Goal: Task Accomplishment & Management: Complete application form

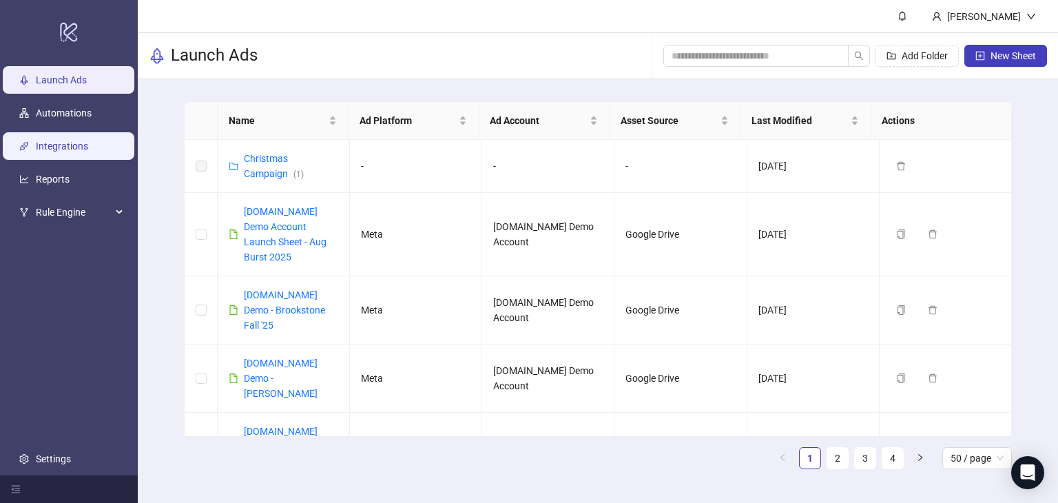
click at [51, 149] on link "Integrations" at bounding box center [62, 145] width 52 height 11
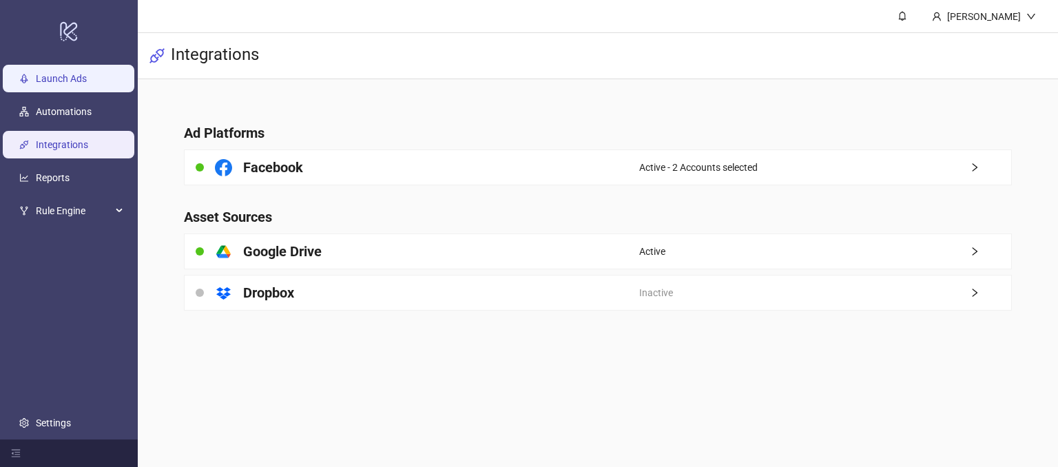
click at [50, 77] on link "Launch Ads" at bounding box center [61, 79] width 51 height 11
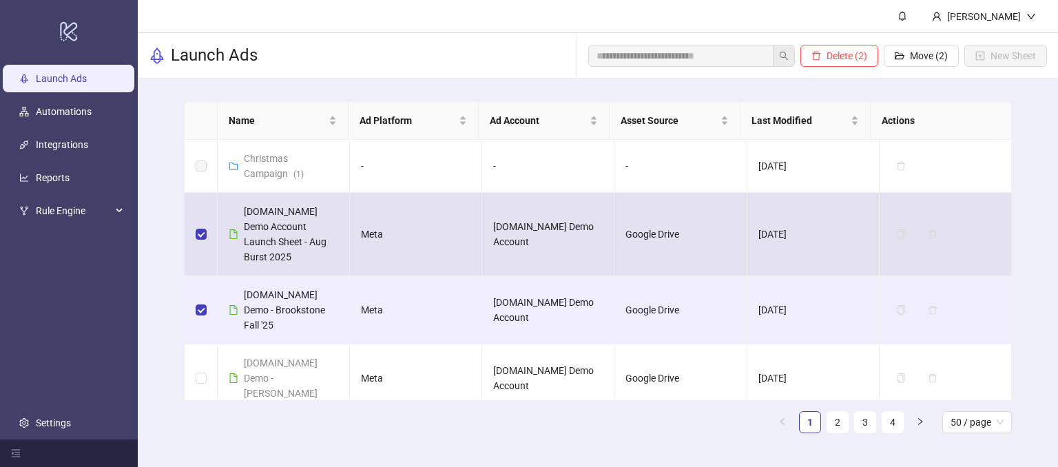
click at [207, 230] on td at bounding box center [201, 234] width 33 height 83
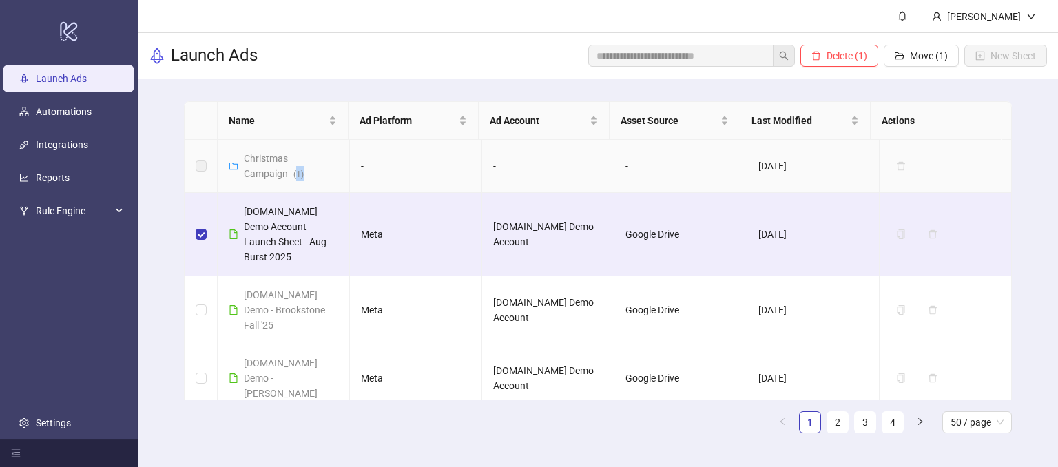
drag, startPoint x: 309, startPoint y: 176, endPoint x: 298, endPoint y: 177, distance: 11.0
click at [298, 177] on div "Christmas Campaign ( 1 )" at bounding box center [291, 166] width 94 height 30
click at [326, 67] on div "Launch Ads Delete (1) Move (1) New Sheet" at bounding box center [598, 56] width 920 height 46
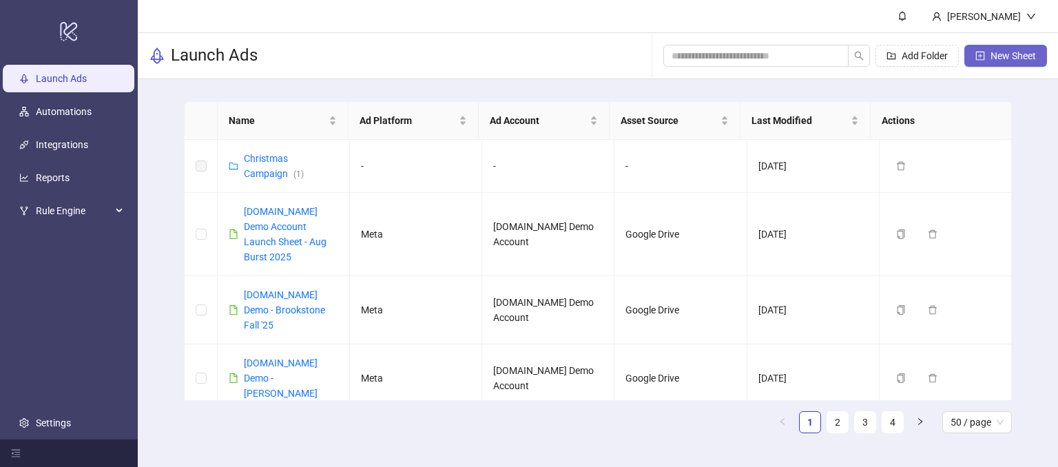
click at [997, 54] on span "New Sheet" at bounding box center [1012, 55] width 45 height 11
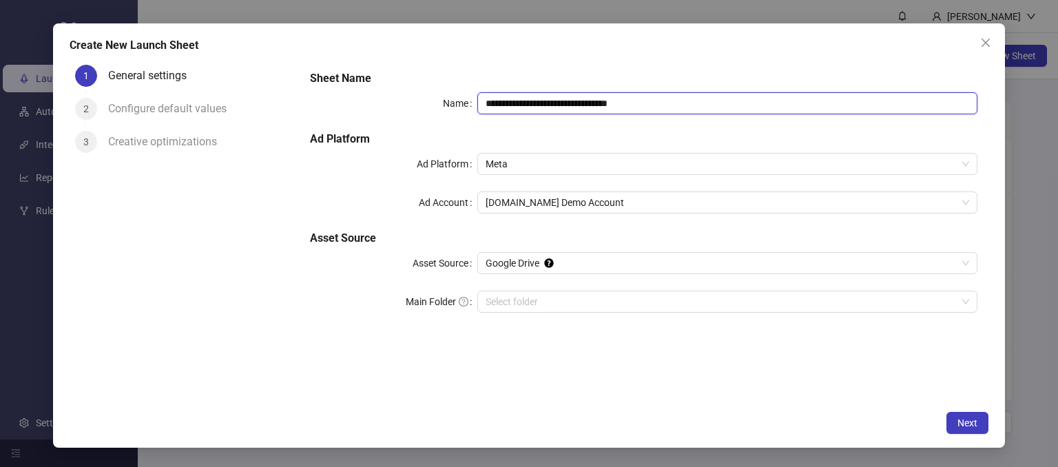
click at [543, 105] on input "**********" at bounding box center [727, 103] width 501 height 22
click at [669, 105] on input "**********" at bounding box center [727, 103] width 501 height 22
drag, startPoint x: 667, startPoint y: 105, endPoint x: 552, endPoint y: 105, distance: 114.3
click at [552, 105] on input "**********" at bounding box center [727, 103] width 501 height 22
type input "**********"
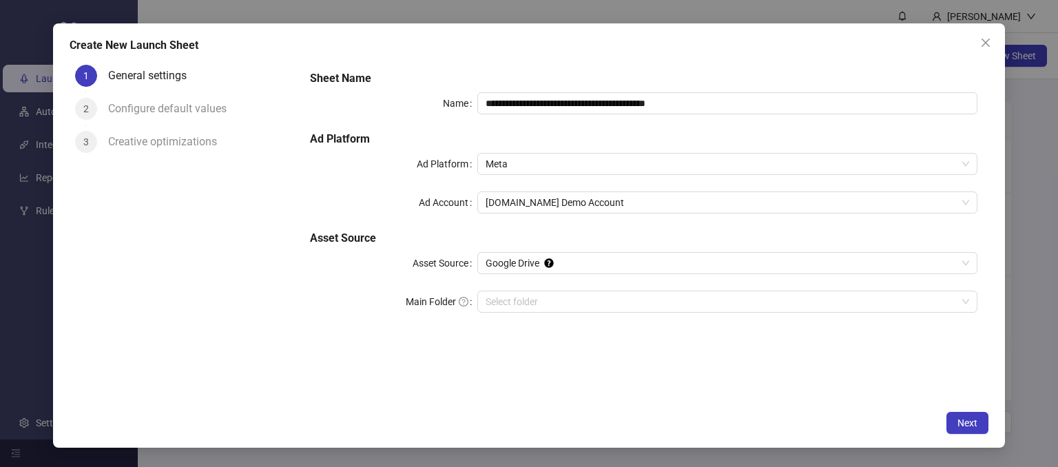
click at [369, 173] on div "Ad Platform" at bounding box center [393, 164] width 167 height 22
drag, startPoint x: 137, startPoint y: 47, endPoint x: 196, endPoint y: 50, distance: 59.3
click at [196, 50] on div "Create New Launch Sheet" at bounding box center [529, 45] width 919 height 17
drag, startPoint x: 261, startPoint y: 247, endPoint x: 129, endPoint y: 143, distance: 167.7
click at [260, 247] on div "1 General settings 2 Configure default values 3 Creative optimizations" at bounding box center [185, 231] width 230 height 344
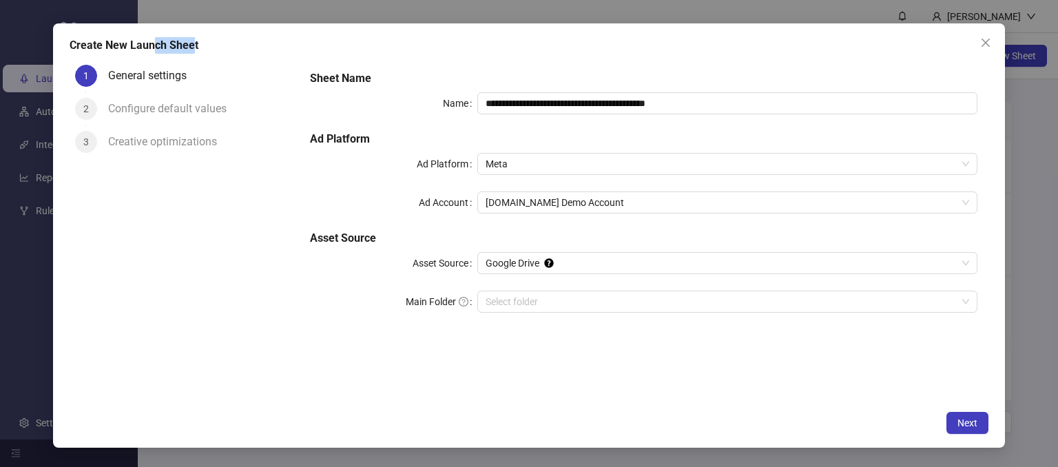
drag, startPoint x: 160, startPoint y: 38, endPoint x: 216, endPoint y: 156, distance: 130.3
click at [191, 38] on div "Create New Launch Sheet" at bounding box center [529, 45] width 919 height 17
click at [225, 205] on div "1 General settings 2 Configure default values 3 Creative optimizations" at bounding box center [185, 231] width 230 height 344
click at [570, 166] on span "Meta" at bounding box center [728, 164] width 484 height 21
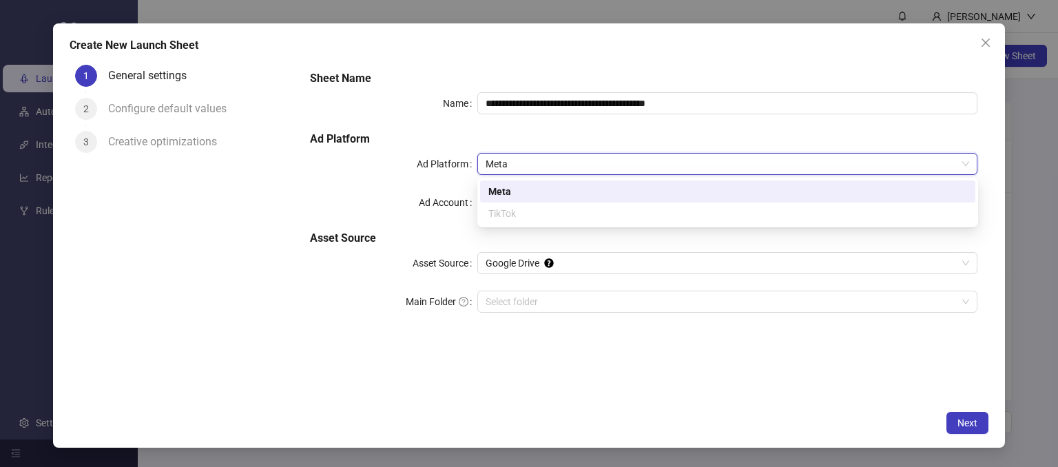
click at [570, 166] on span "Meta" at bounding box center [728, 164] width 484 height 21
click at [497, 191] on div "Meta" at bounding box center [727, 191] width 479 height 15
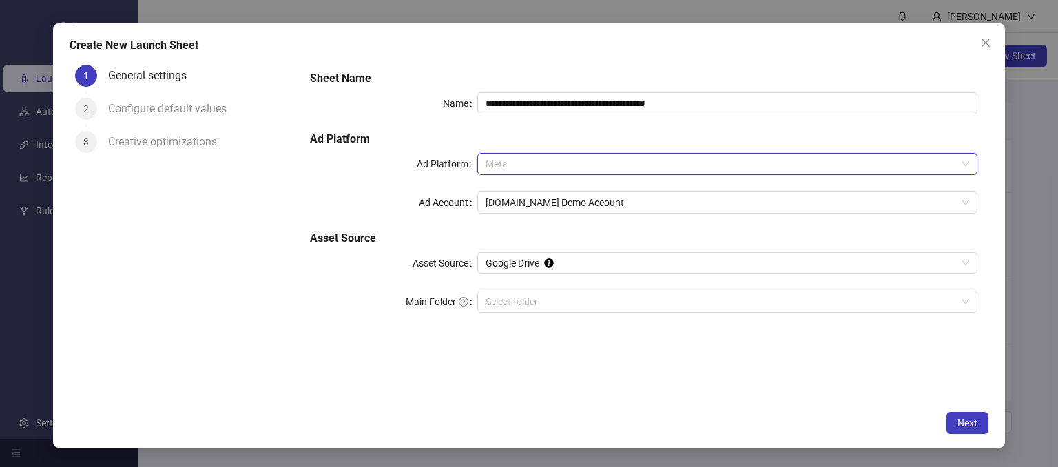
click at [503, 163] on span "Meta" at bounding box center [728, 164] width 484 height 21
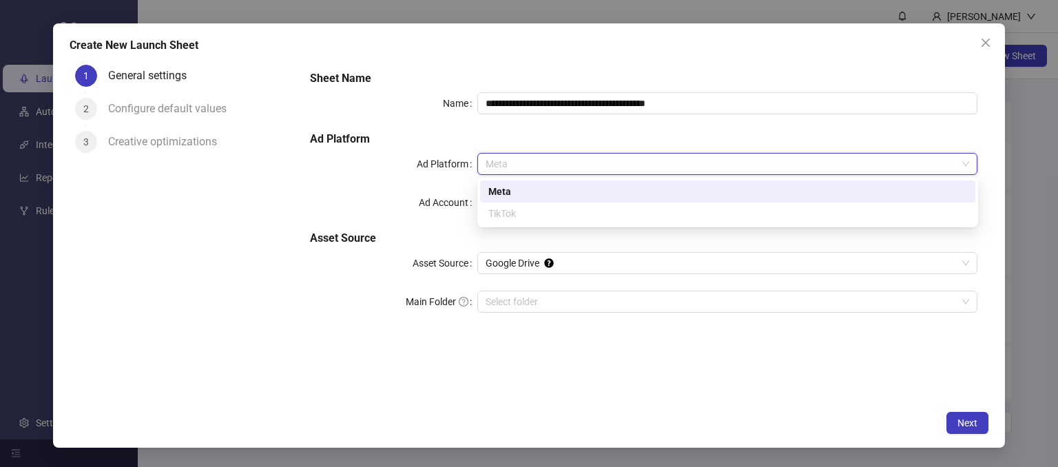
click at [509, 188] on div "Meta" at bounding box center [727, 191] width 479 height 15
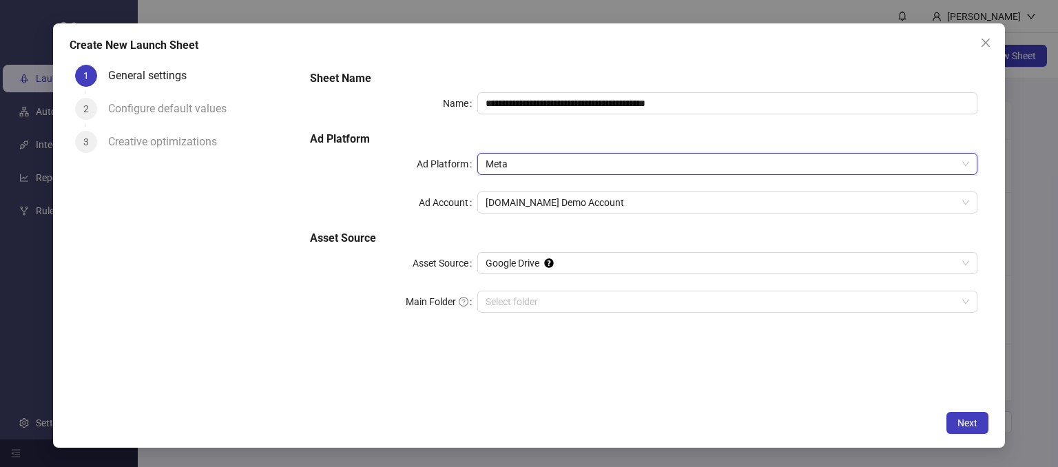
click at [260, 227] on div "1 General settings 2 Configure default values 3 Creative optimizations" at bounding box center [185, 231] width 230 height 344
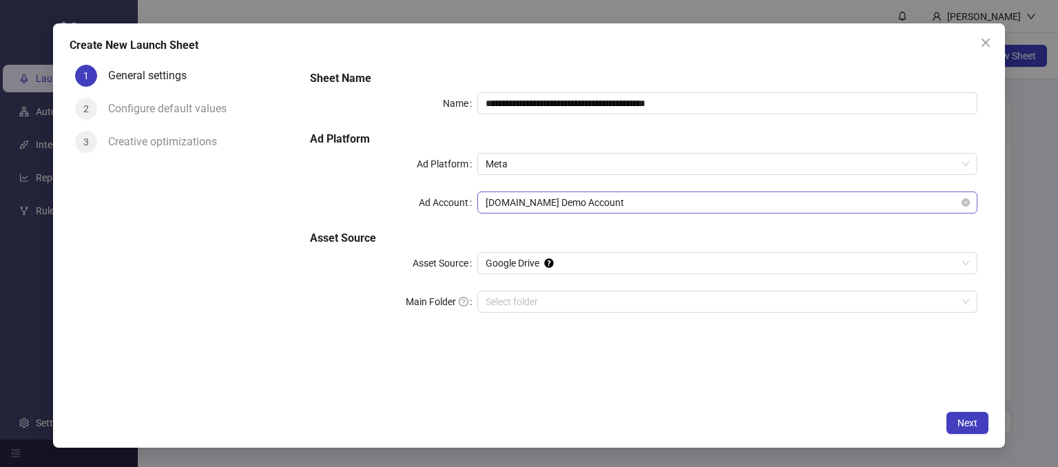
click at [513, 200] on span "[DOMAIN_NAME] Demo Account" at bounding box center [728, 202] width 484 height 21
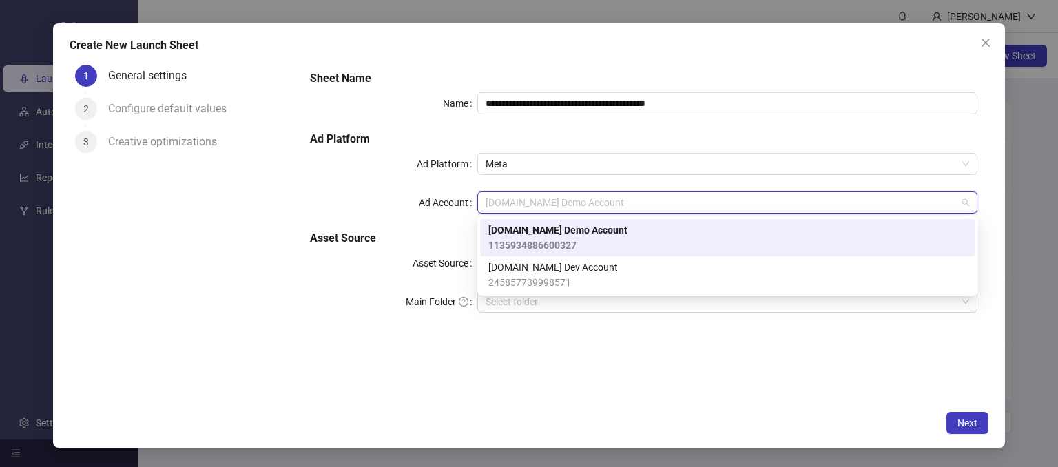
click at [508, 229] on span "[DOMAIN_NAME] Demo Account" at bounding box center [557, 229] width 139 height 15
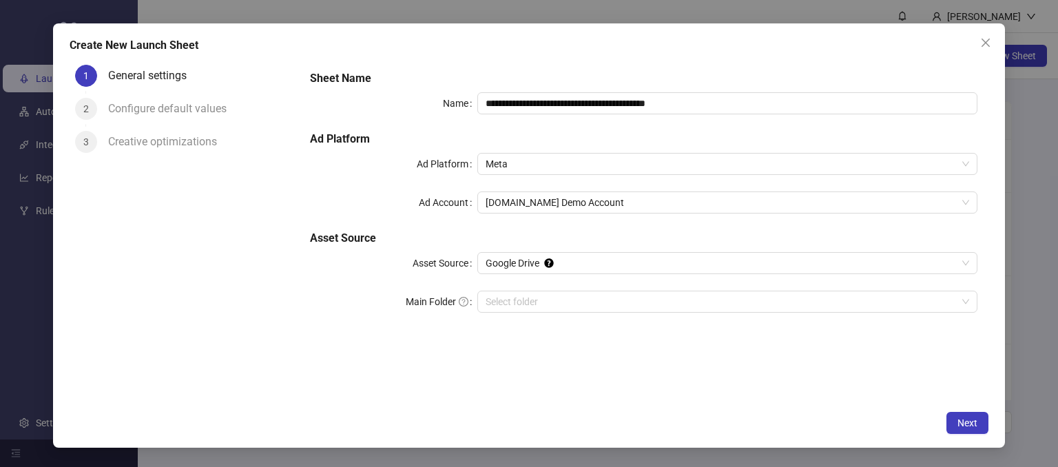
click at [229, 332] on div "1 General settings 2 Configure default values 3 Creative optimizations" at bounding box center [185, 231] width 230 height 344
click at [496, 264] on span "Google Drive" at bounding box center [728, 263] width 484 height 21
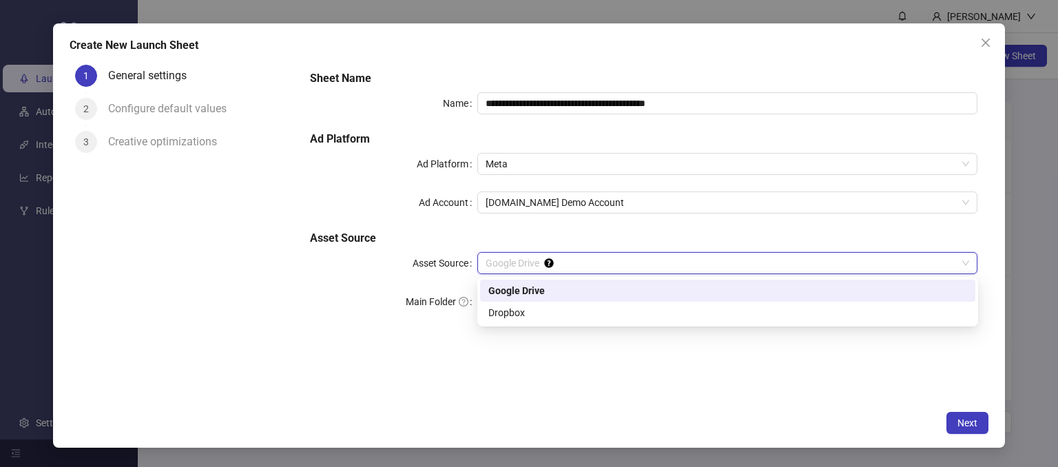
click at [507, 292] on div "Google Drive" at bounding box center [727, 290] width 479 height 15
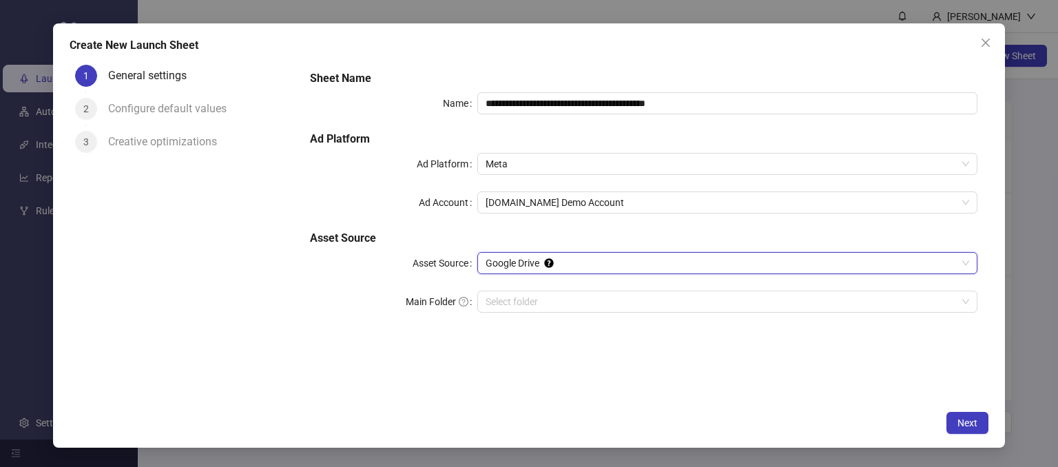
click at [289, 357] on div "1 General settings 2 Configure default values 3 Creative optimizations" at bounding box center [185, 231] width 230 height 344
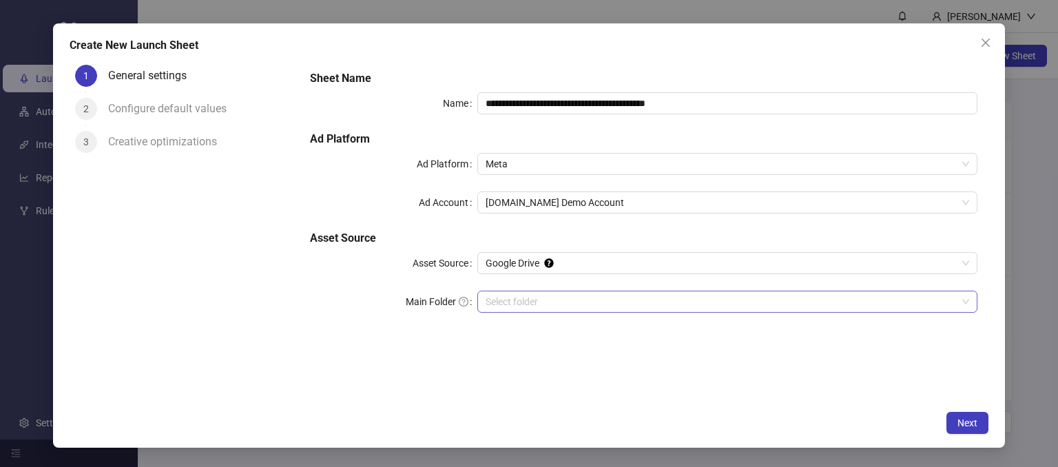
click at [501, 304] on input "Main Folder" at bounding box center [722, 301] width 472 height 21
click at [972, 417] on span "Next" at bounding box center [967, 422] width 20 height 11
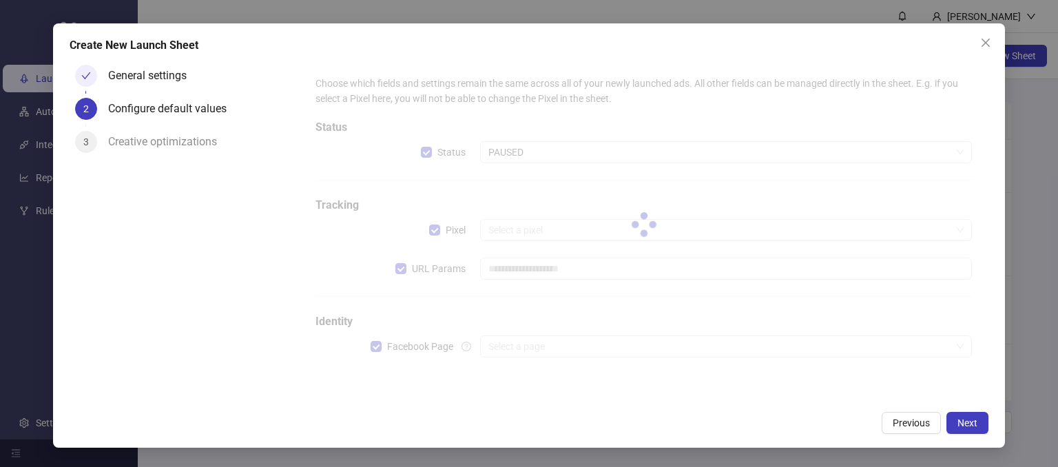
type input "**********"
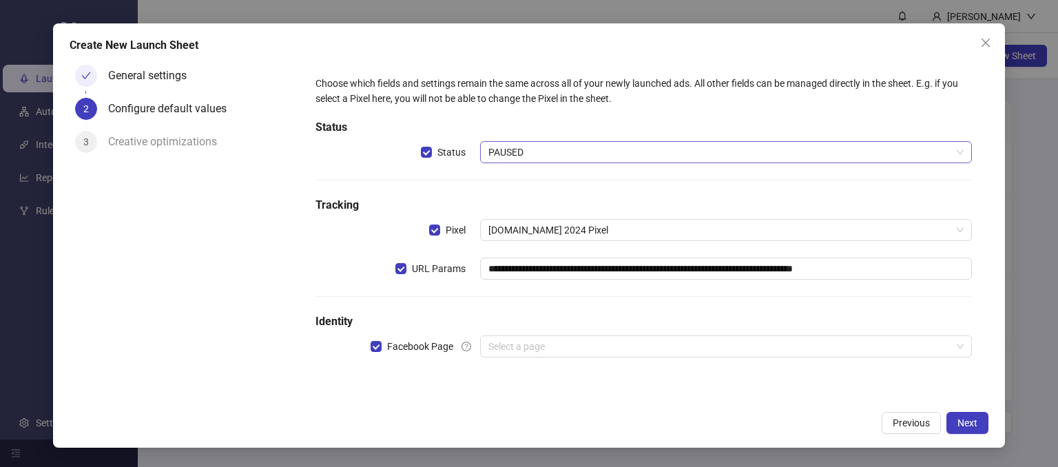
click at [523, 154] on span "PAUSED" at bounding box center [726, 152] width 476 height 21
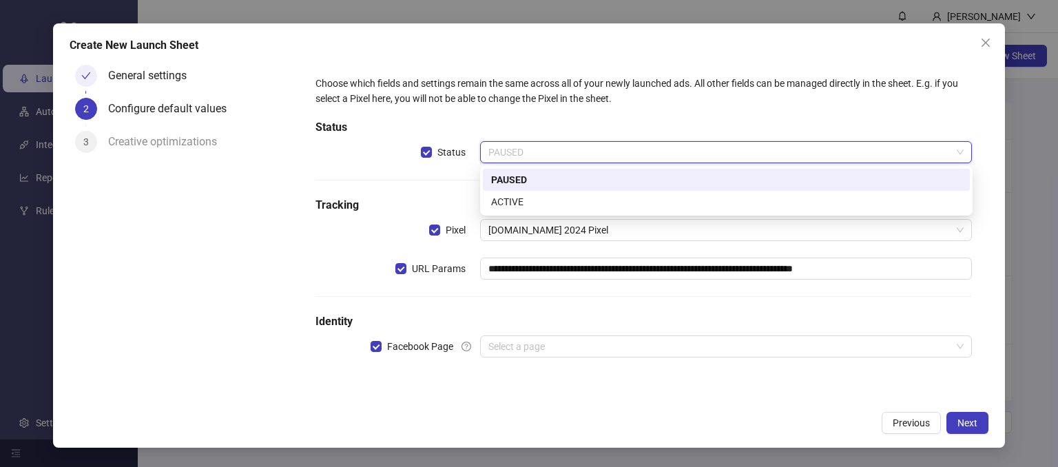
click at [521, 183] on div "PAUSED" at bounding box center [726, 179] width 470 height 15
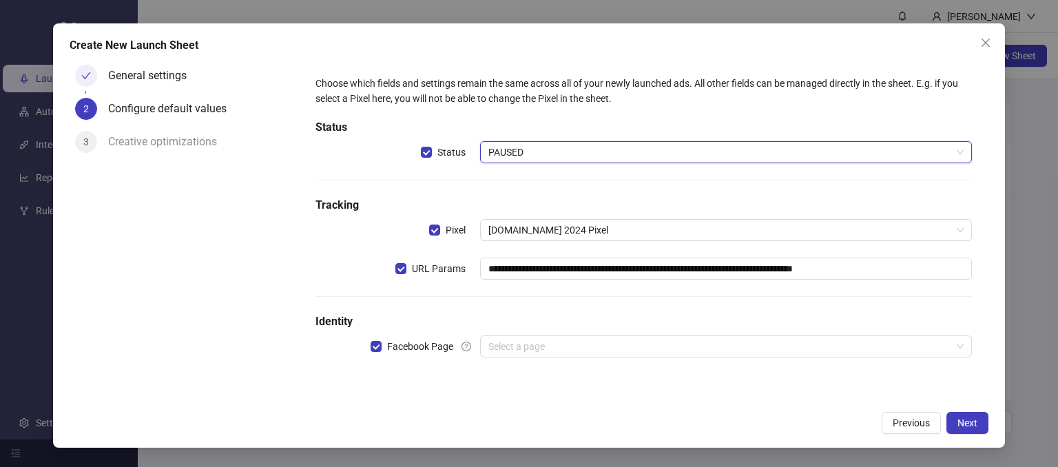
drag, startPoint x: 282, startPoint y: 247, endPoint x: 275, endPoint y: 255, distance: 10.3
click at [282, 248] on div "General settings 2 Configure default values 3 Creative optimizations" at bounding box center [185, 231] width 230 height 344
click at [543, 147] on span "PAUSED" at bounding box center [726, 152] width 476 height 21
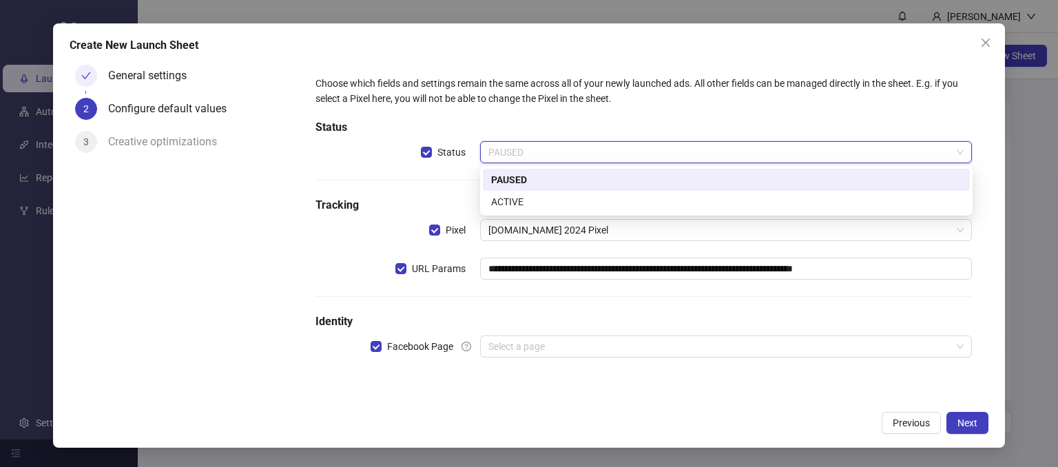
click at [503, 183] on div "PAUSED" at bounding box center [726, 179] width 470 height 15
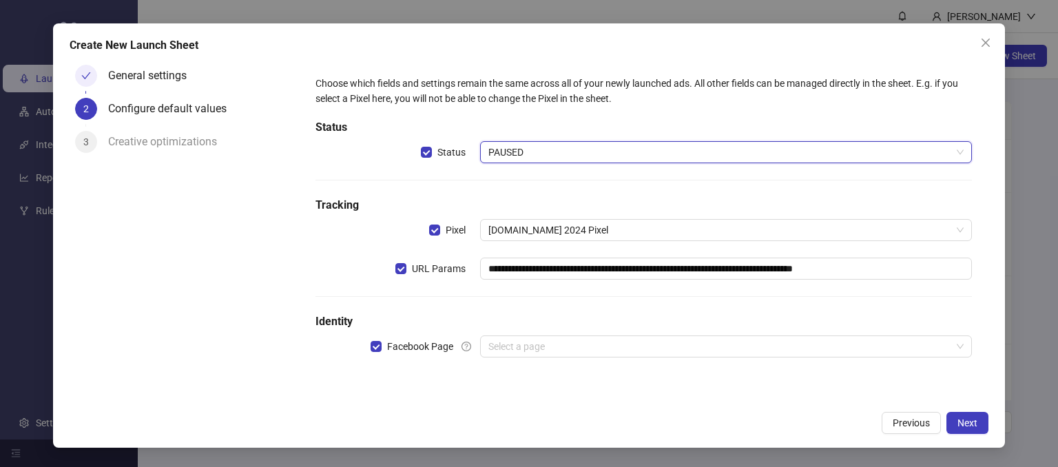
click at [267, 260] on div "General settings 2 Configure default values 3 Creative optimizations" at bounding box center [185, 231] width 230 height 344
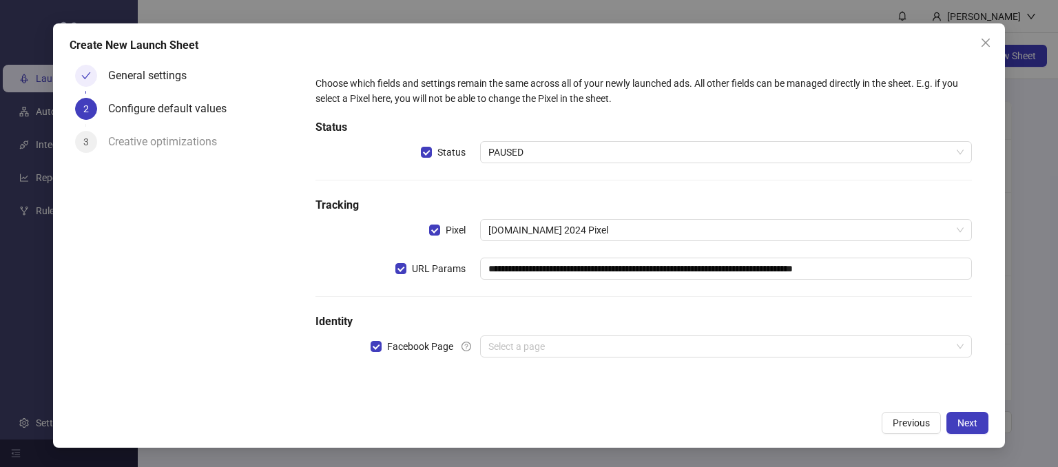
click at [256, 268] on div "General settings 2 Configure default values 3 Creative optimizations" at bounding box center [185, 231] width 230 height 344
click at [503, 350] on input "search" at bounding box center [720, 346] width 464 height 21
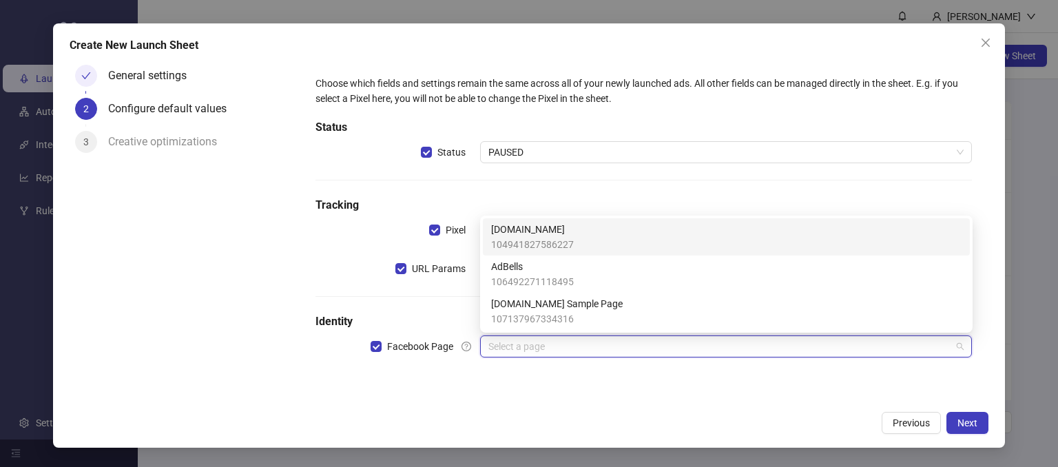
click at [528, 235] on span "[DOMAIN_NAME]" at bounding box center [532, 229] width 83 height 15
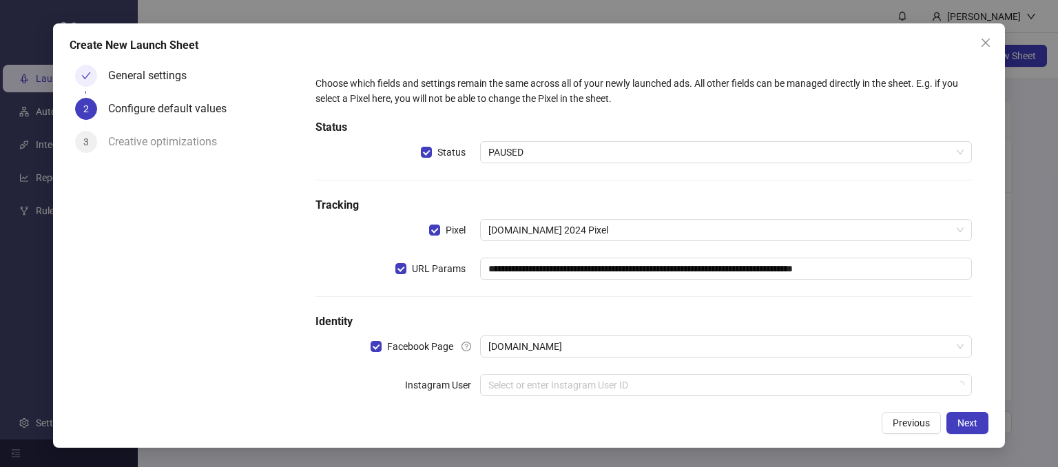
click at [250, 389] on div "General settings 2 Configure default values 3 Creative optimizations" at bounding box center [185, 231] width 230 height 344
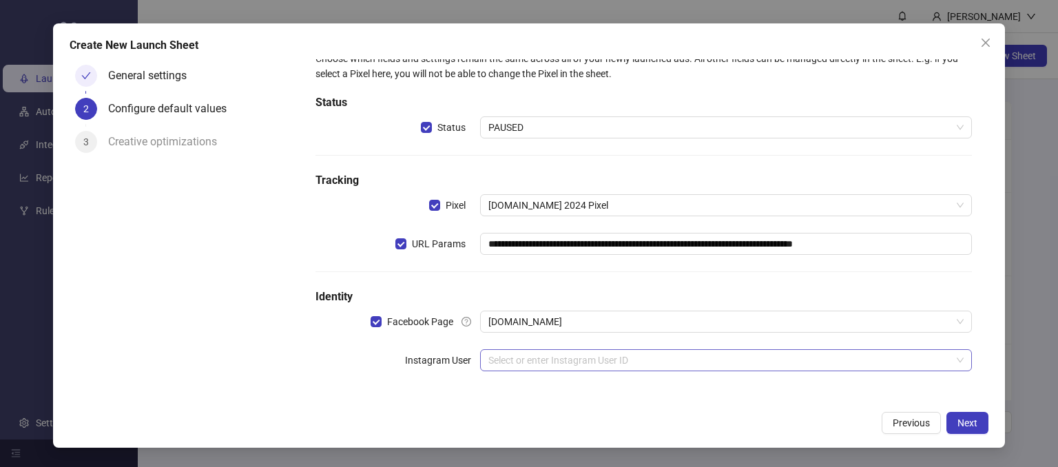
click at [506, 355] on input "search" at bounding box center [720, 360] width 464 height 21
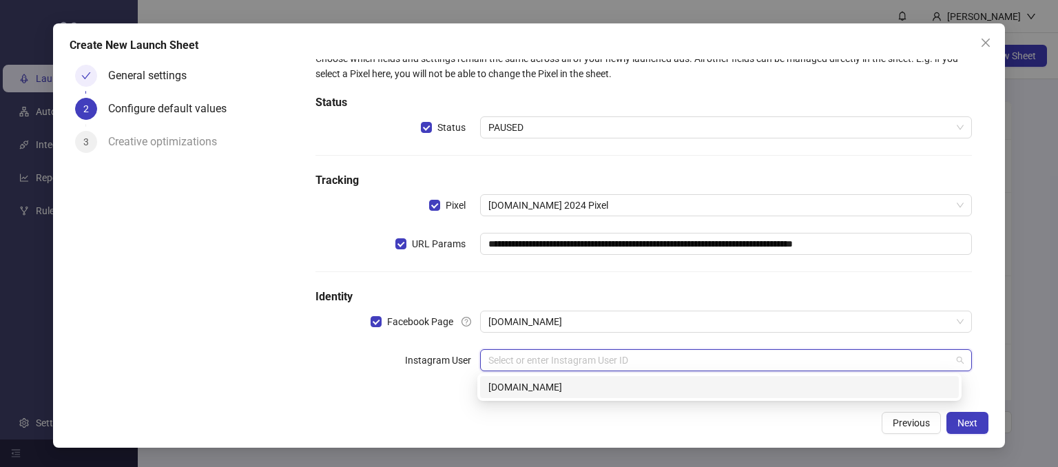
click at [501, 386] on div "[DOMAIN_NAME]" at bounding box center [719, 386] width 462 height 15
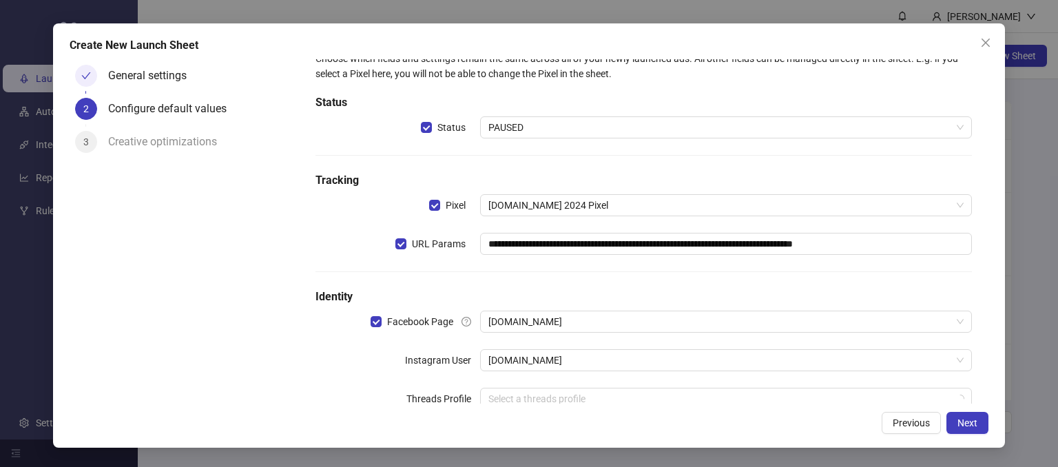
click at [324, 392] on div "Threads Profile" at bounding box center [397, 399] width 164 height 22
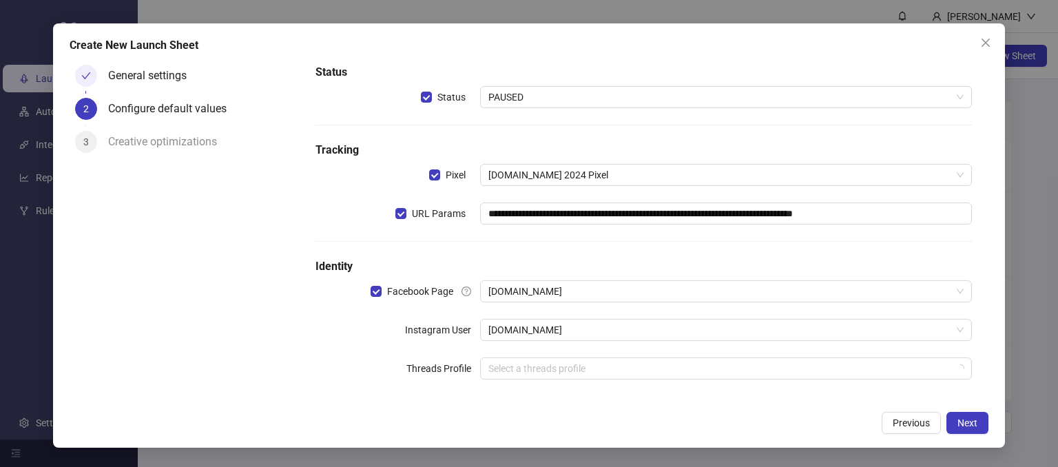
scroll to position [63, 0]
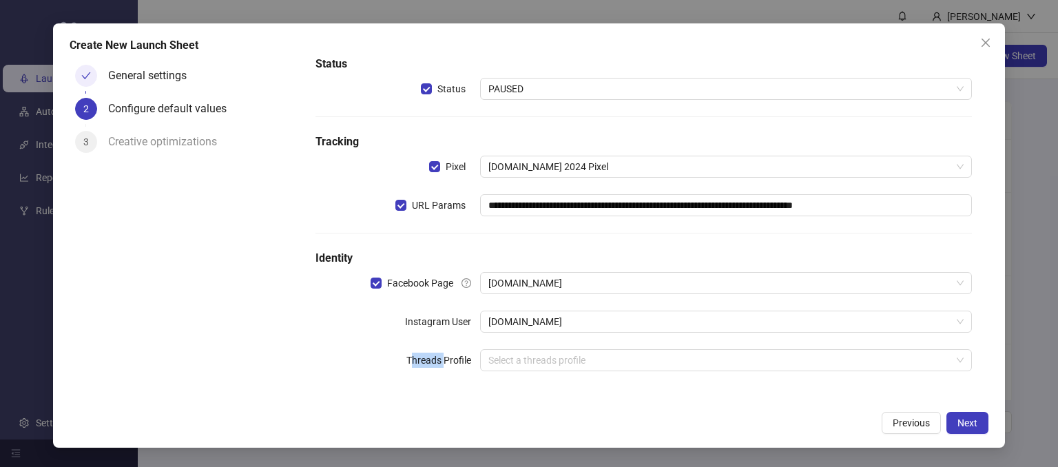
drag, startPoint x: 407, startPoint y: 362, endPoint x: 441, endPoint y: 359, distance: 34.5
click at [441, 359] on label "Threads Profile" at bounding box center [443, 360] width 74 height 22
click at [452, 390] on div "**********" at bounding box center [643, 200] width 667 height 386
drag, startPoint x: 405, startPoint y: 325, endPoint x: 447, endPoint y: 328, distance: 42.1
click at [452, 324] on label "Instagram User" at bounding box center [442, 322] width 75 height 22
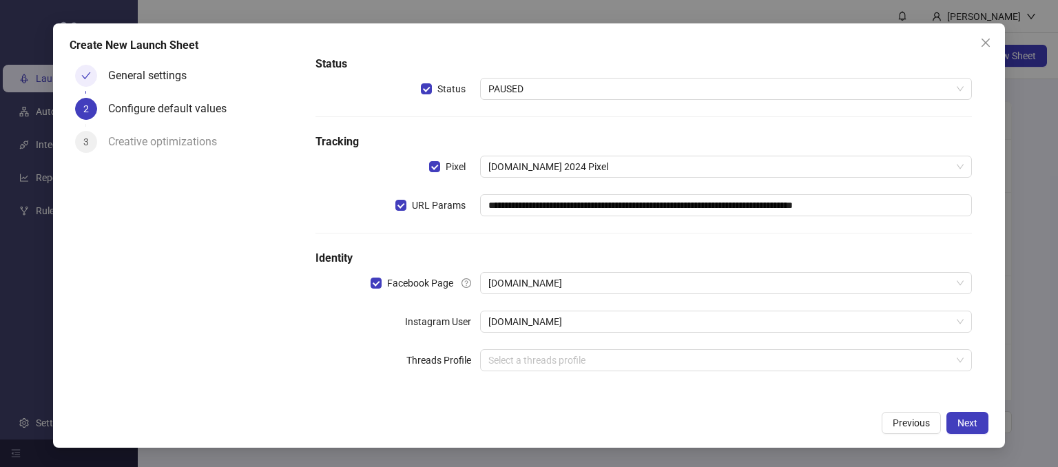
click at [386, 353] on div "Threads Profile" at bounding box center [397, 360] width 164 height 22
click at [496, 326] on span "[DOMAIN_NAME]" at bounding box center [726, 321] width 476 height 21
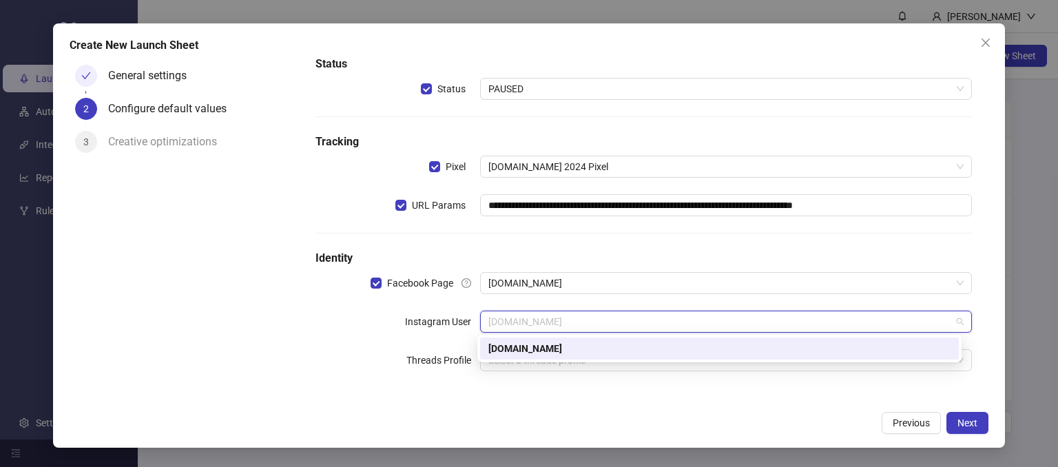
click at [488, 348] on div "[DOMAIN_NAME]" at bounding box center [719, 348] width 462 height 15
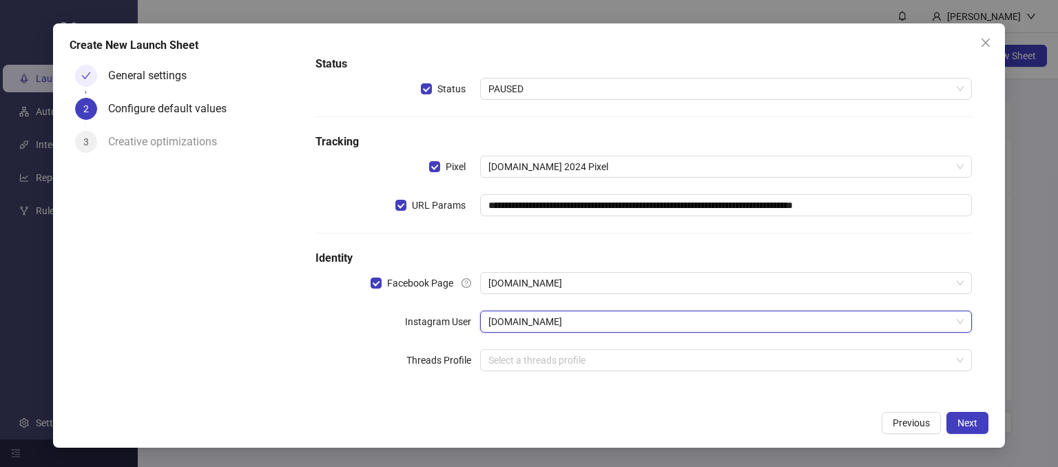
click at [364, 337] on div "**********" at bounding box center [643, 200] width 667 height 386
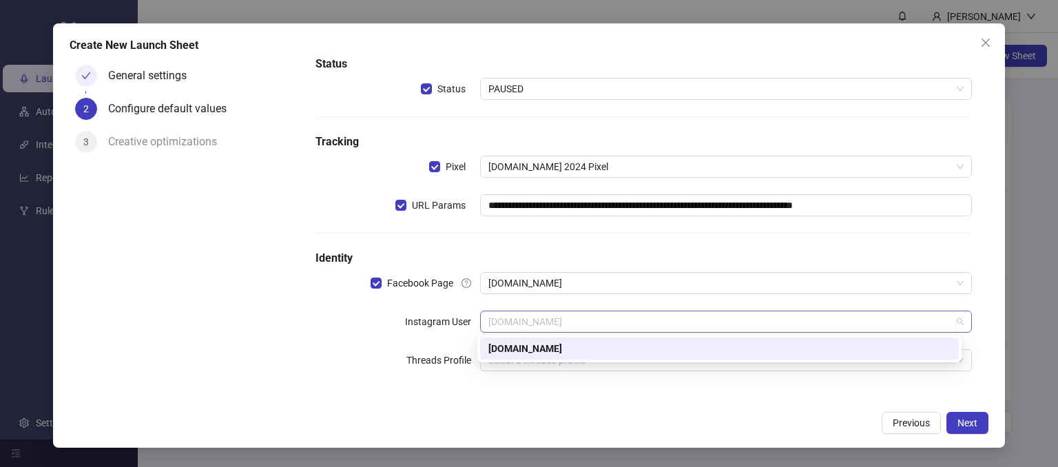
click at [494, 320] on span "[DOMAIN_NAME]" at bounding box center [726, 321] width 476 height 21
click at [488, 352] on div "[DOMAIN_NAME]" at bounding box center [719, 348] width 462 height 15
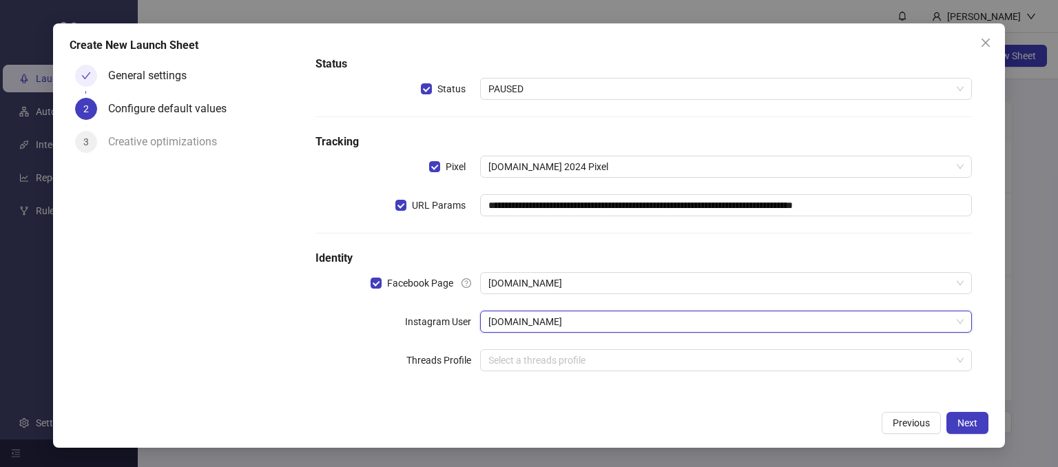
click at [364, 329] on div "Instagram User" at bounding box center [397, 322] width 164 height 22
drag, startPoint x: 430, startPoint y: 320, endPoint x: 499, endPoint y: 334, distance: 70.2
click at [499, 334] on div "**********" at bounding box center [643, 200] width 667 height 386
drag, startPoint x: 405, startPoint y: 325, endPoint x: 439, endPoint y: 322, distance: 33.9
click at [405, 324] on label "Instagram User" at bounding box center [442, 322] width 75 height 22
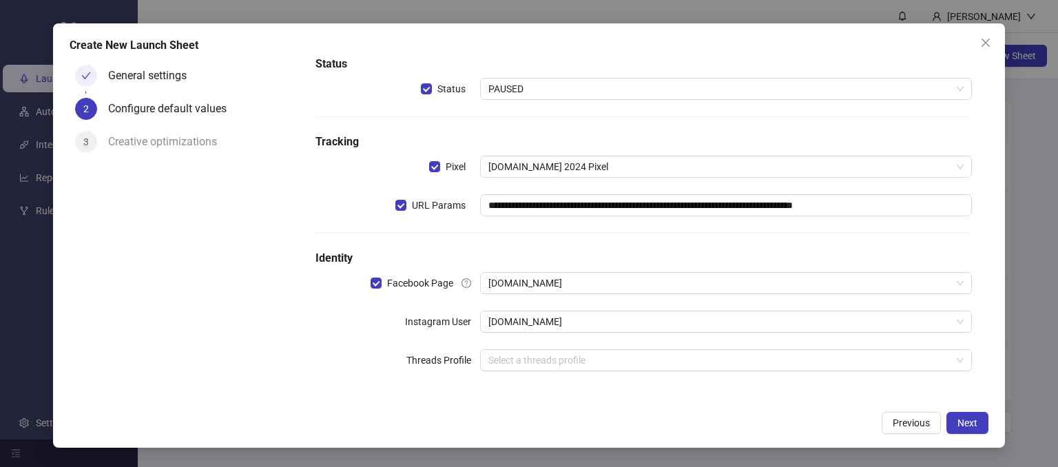
click at [581, 403] on form "**********" at bounding box center [643, 200] width 689 height 408
click at [955, 425] on button "Next" at bounding box center [967, 423] width 42 height 22
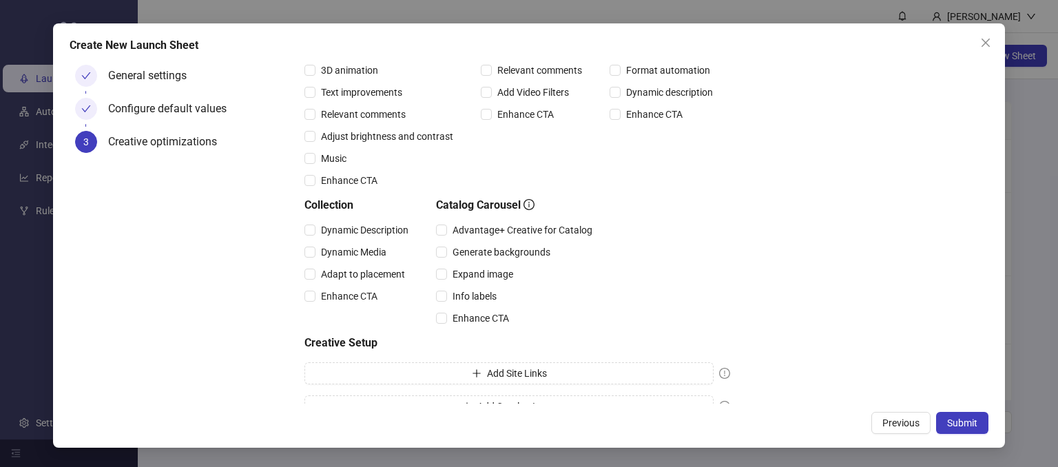
scroll to position [226, 0]
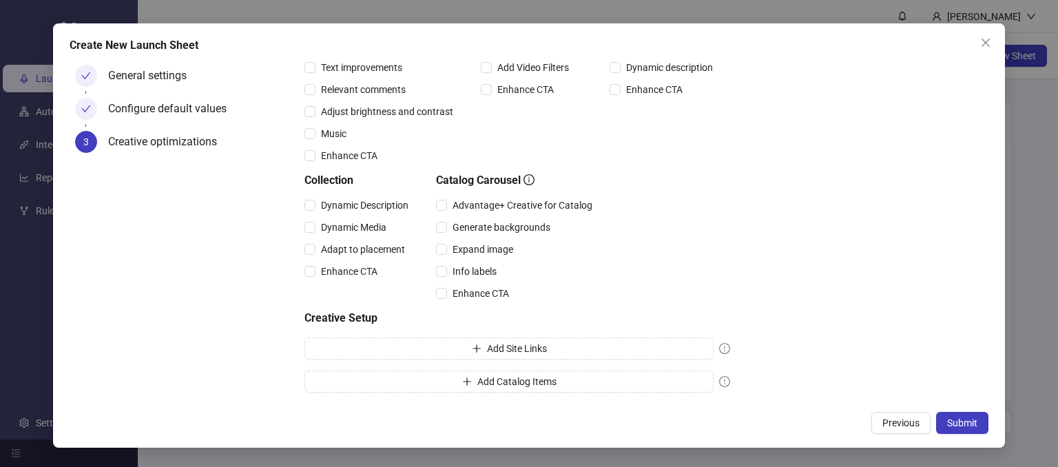
click at [829, 244] on div "Creative optimizations Choose your default Advantage+ Creative and Multi-Advert…" at bounding box center [643, 118] width 678 height 559
click at [955, 427] on span "Submit" at bounding box center [962, 422] width 30 height 11
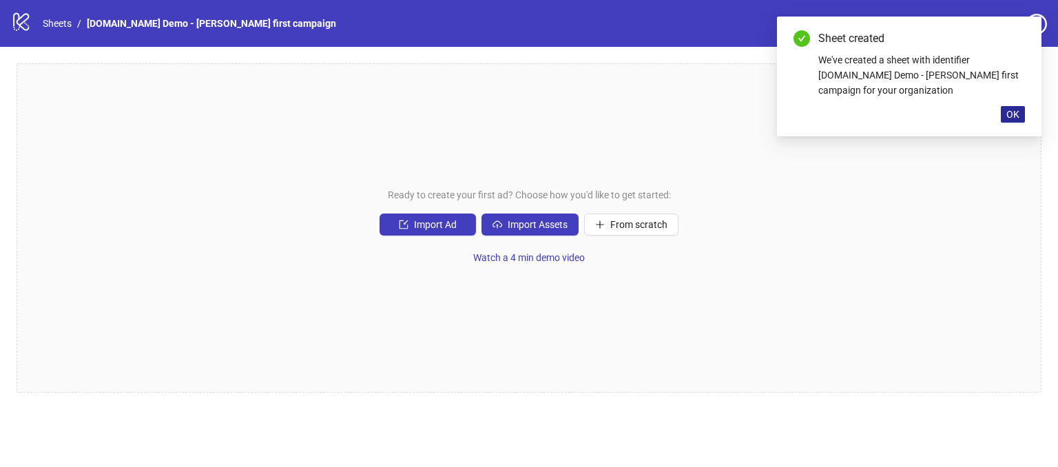
click at [1008, 113] on span "OK" at bounding box center [1012, 114] width 13 height 11
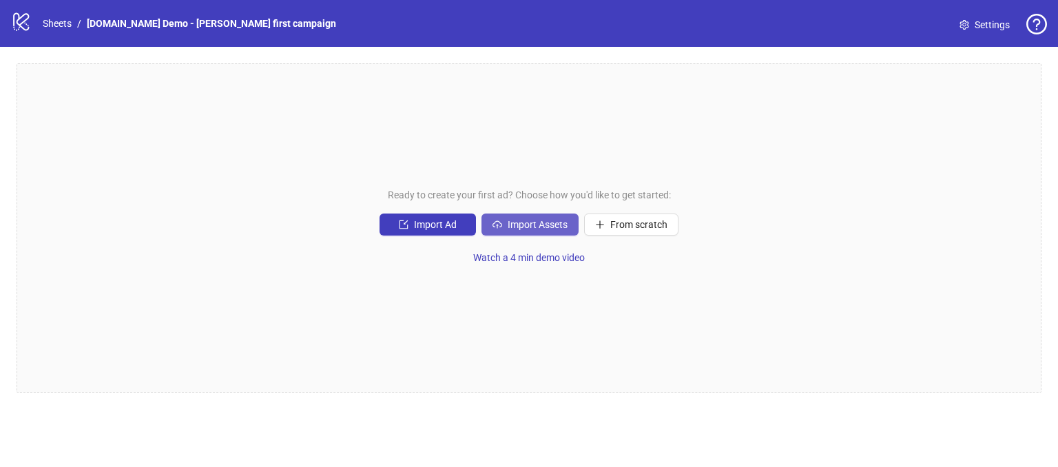
click at [537, 225] on span "Import Assets" at bounding box center [538, 224] width 60 height 11
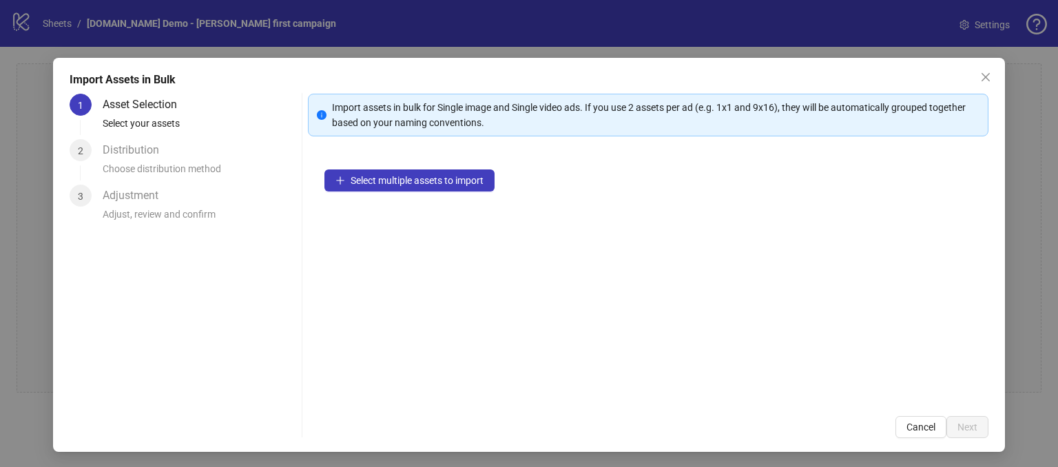
scroll to position [12, 0]
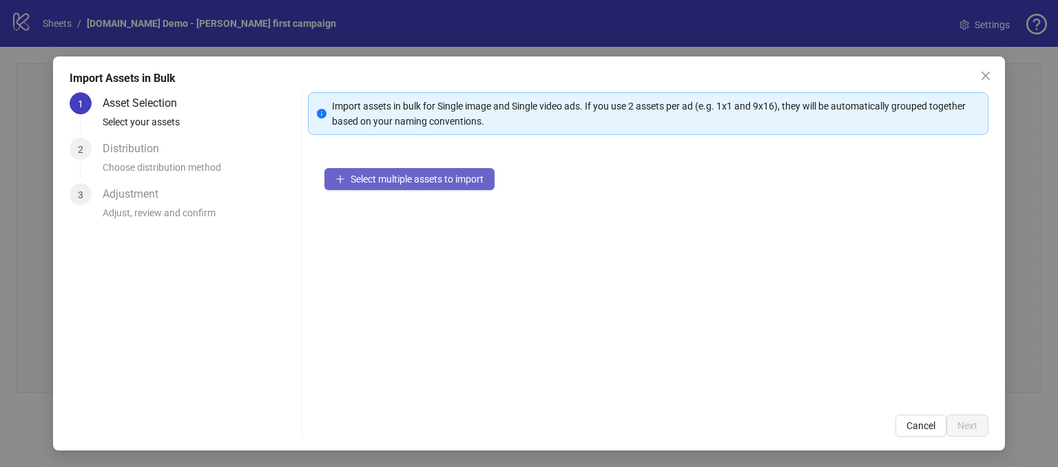
click at [417, 183] on span "Select multiple assets to import" at bounding box center [417, 179] width 133 height 11
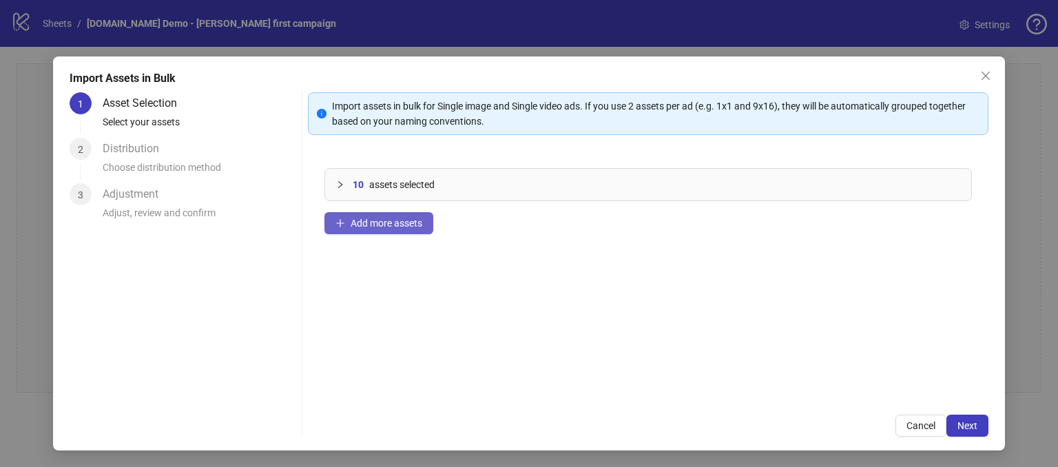
click at [373, 222] on span "Add more assets" at bounding box center [387, 223] width 72 height 11
click at [957, 424] on span "Next" at bounding box center [967, 425] width 20 height 11
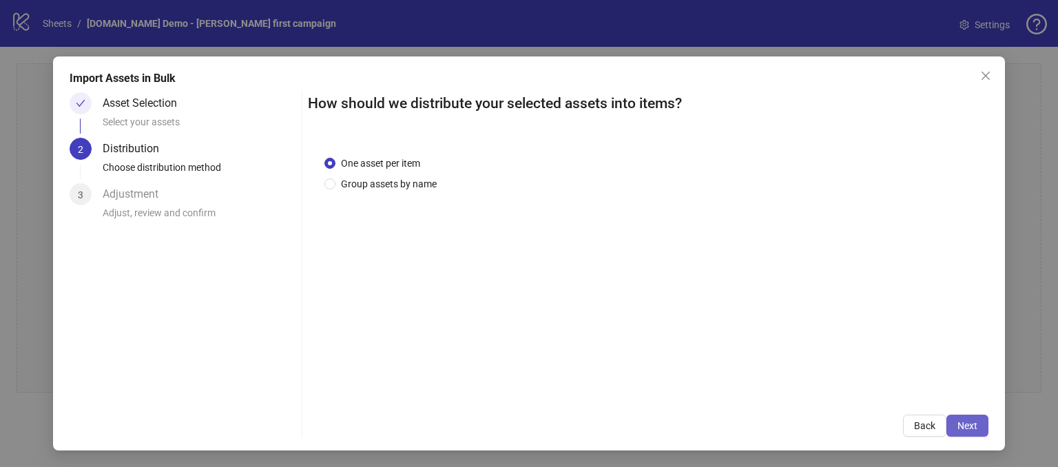
click at [959, 421] on span "Next" at bounding box center [967, 425] width 20 height 11
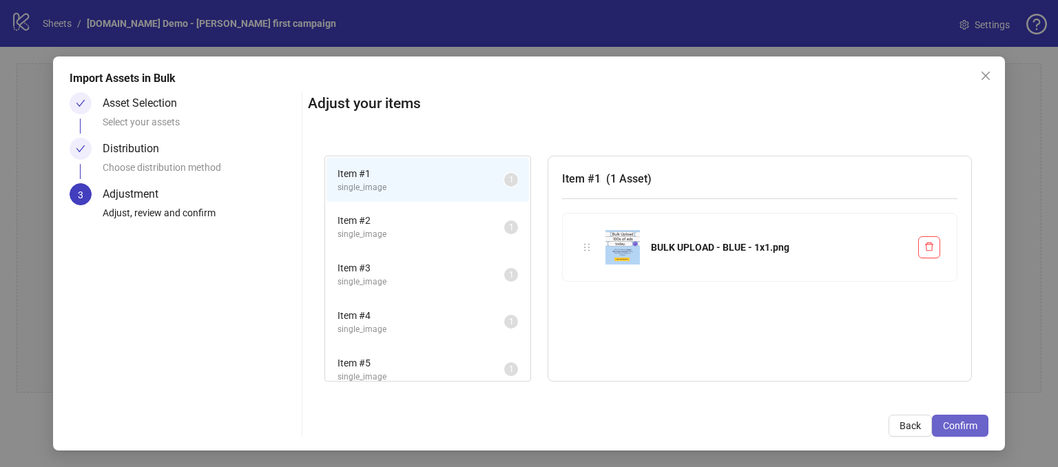
click at [946, 421] on span "Confirm" at bounding box center [960, 425] width 34 height 11
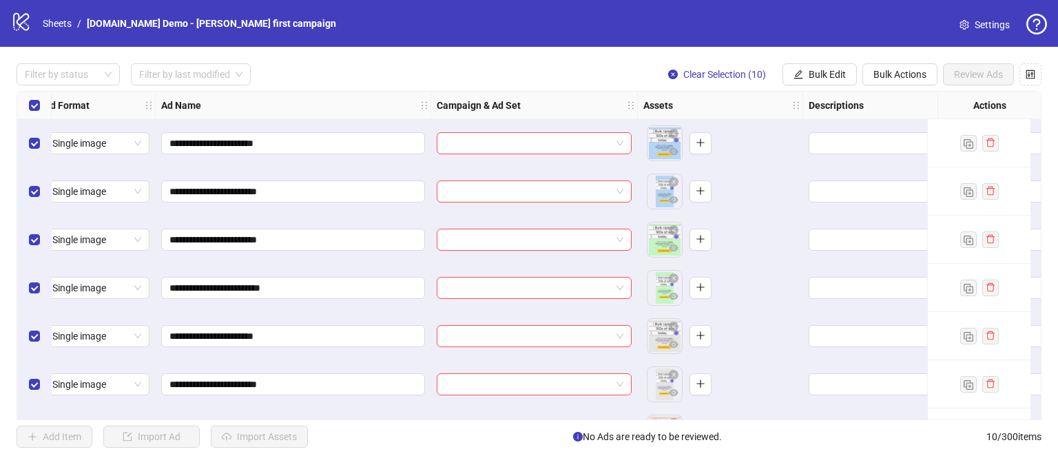
scroll to position [0, 0]
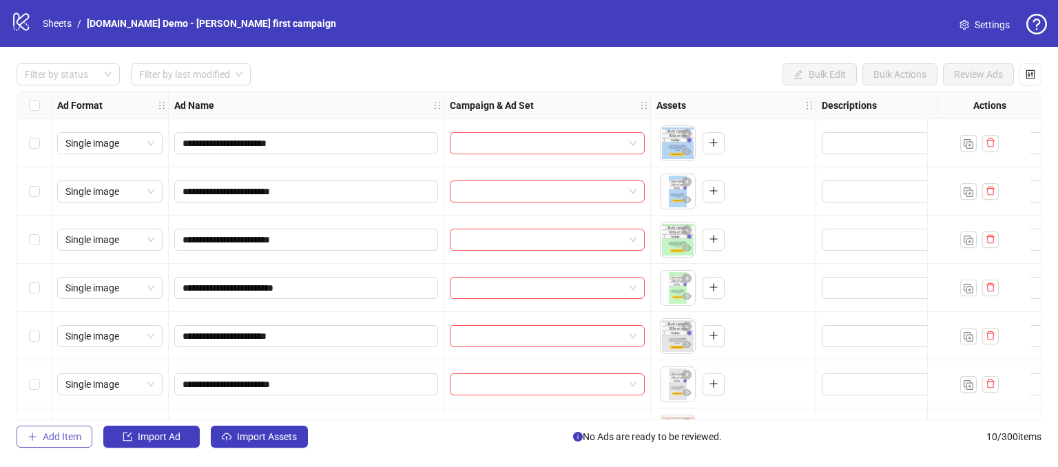
click at [51, 435] on span "Add Item" at bounding box center [62, 436] width 39 height 11
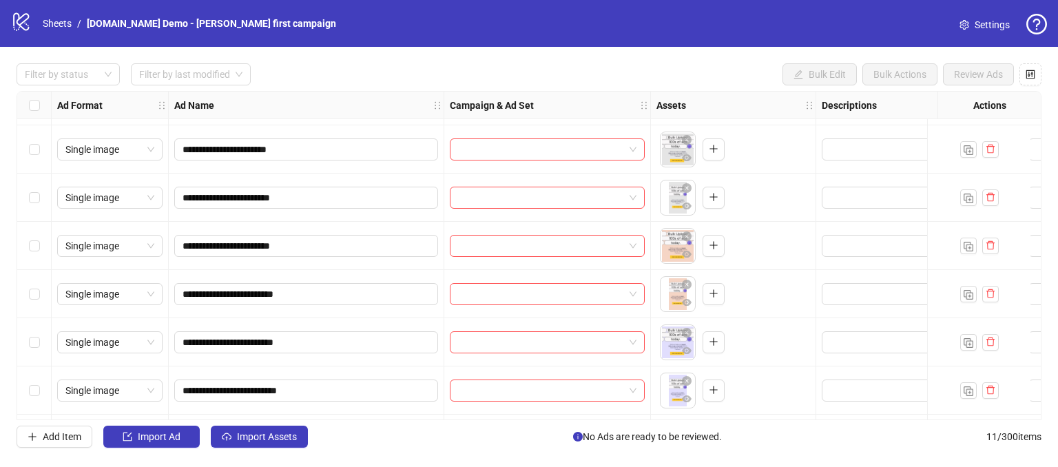
scroll to position [235, 0]
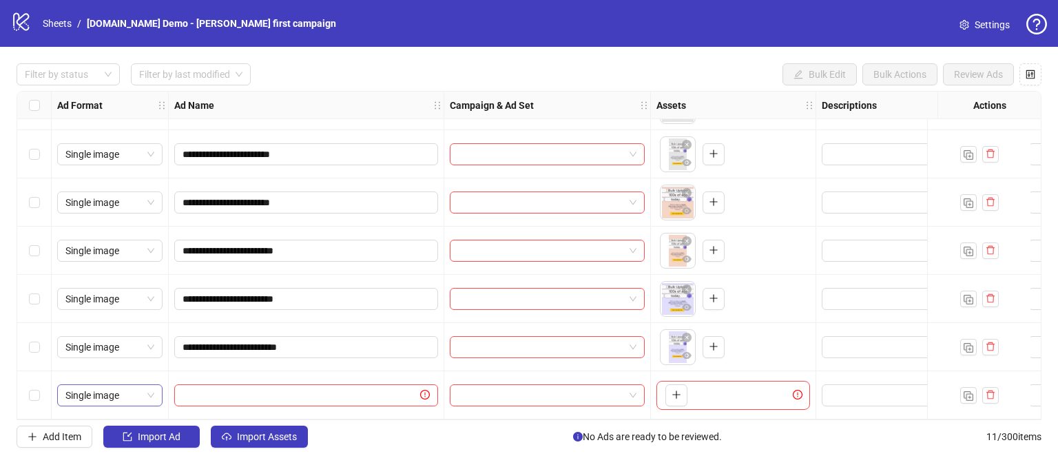
click at [131, 391] on span "Single image" at bounding box center [109, 395] width 89 height 21
click at [313, 65] on div "Filter by status Filter by last modified Bulk Edit Bulk Actions Review Ads" at bounding box center [529, 74] width 1025 height 22
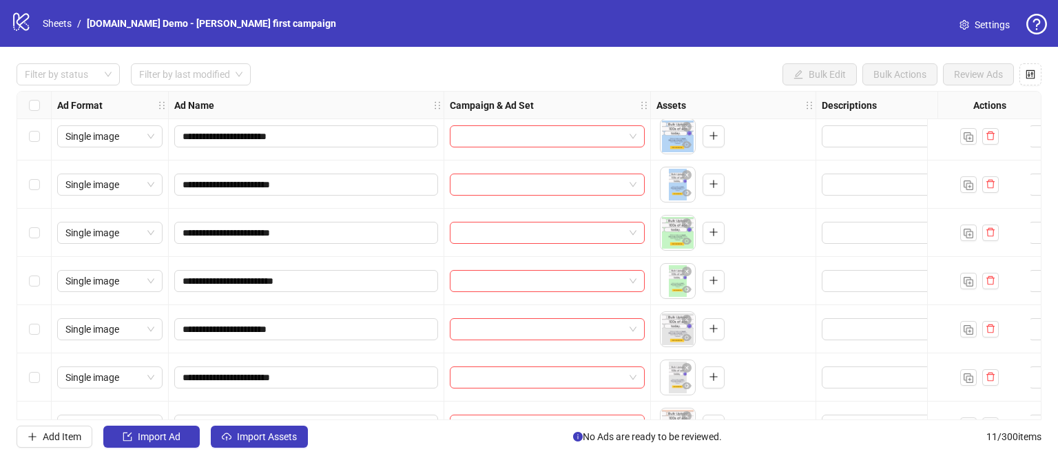
scroll to position [0, 0]
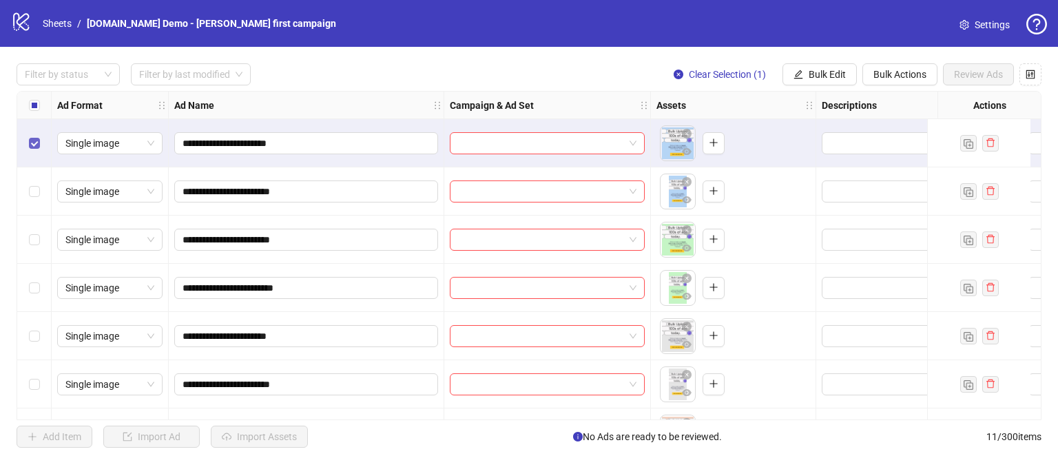
click at [33, 149] on label "Select row 1" at bounding box center [34, 143] width 11 height 15
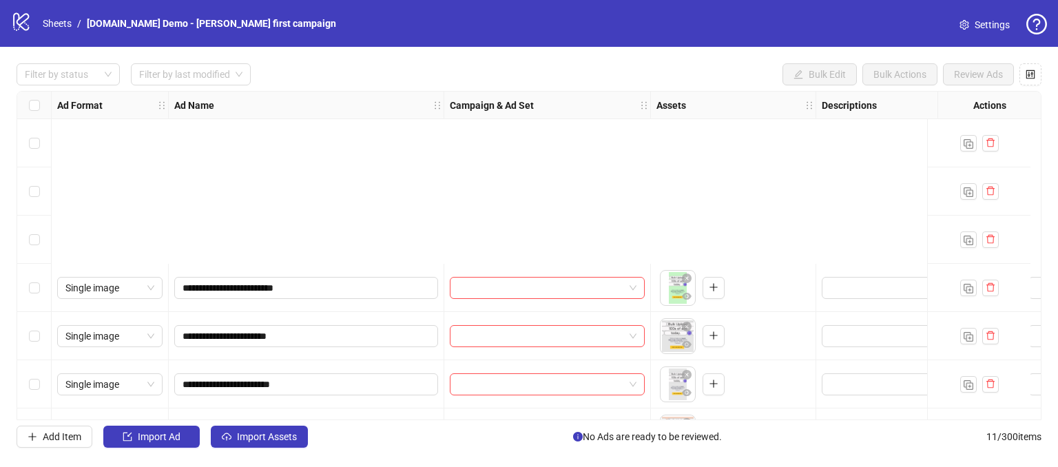
scroll to position [235, 0]
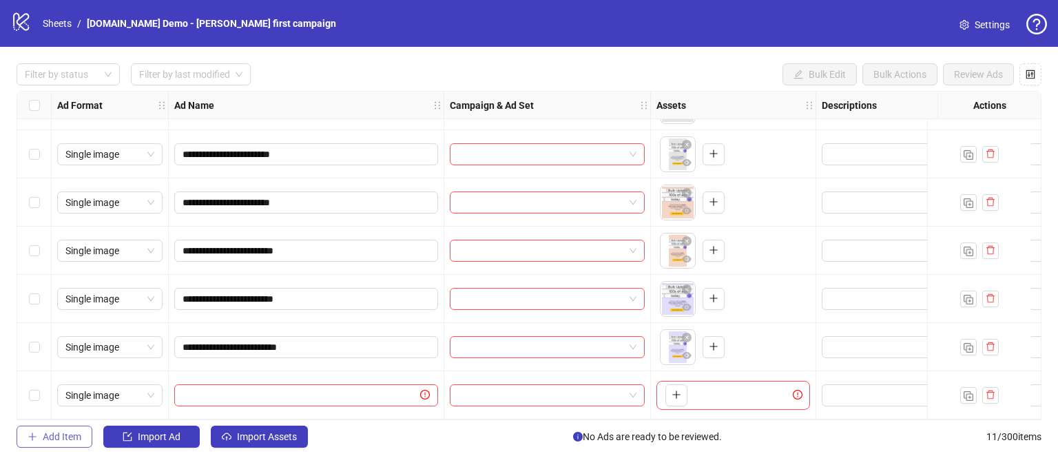
click at [45, 431] on span "Add Item" at bounding box center [62, 436] width 39 height 11
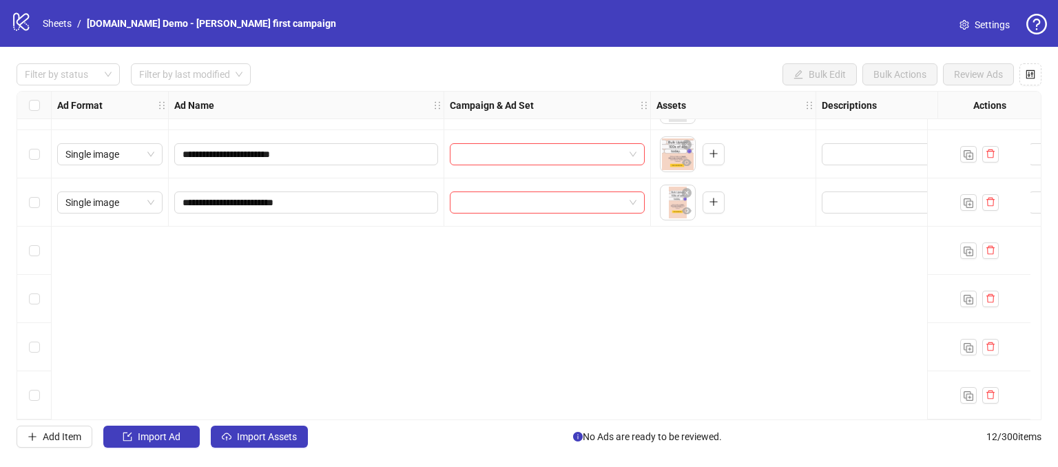
scroll to position [0, 0]
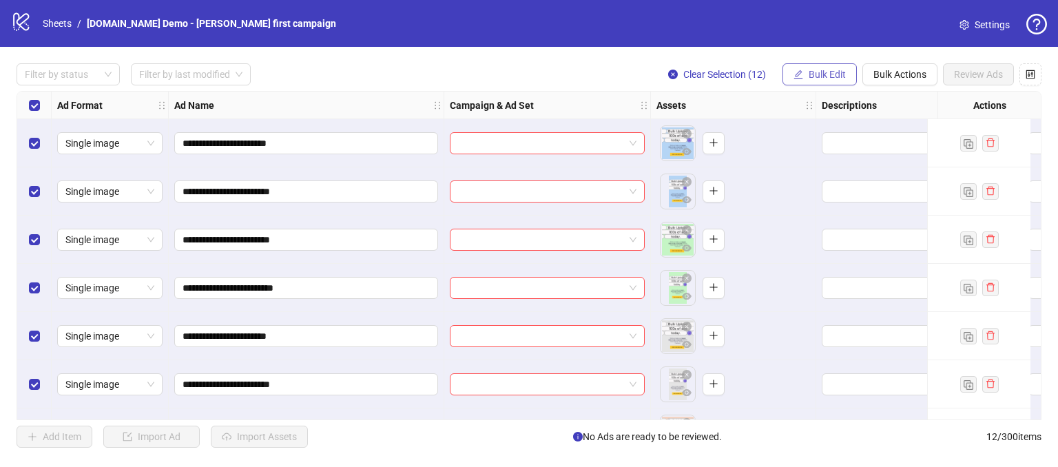
click at [805, 74] on button "Bulk Edit" at bounding box center [819, 74] width 74 height 22
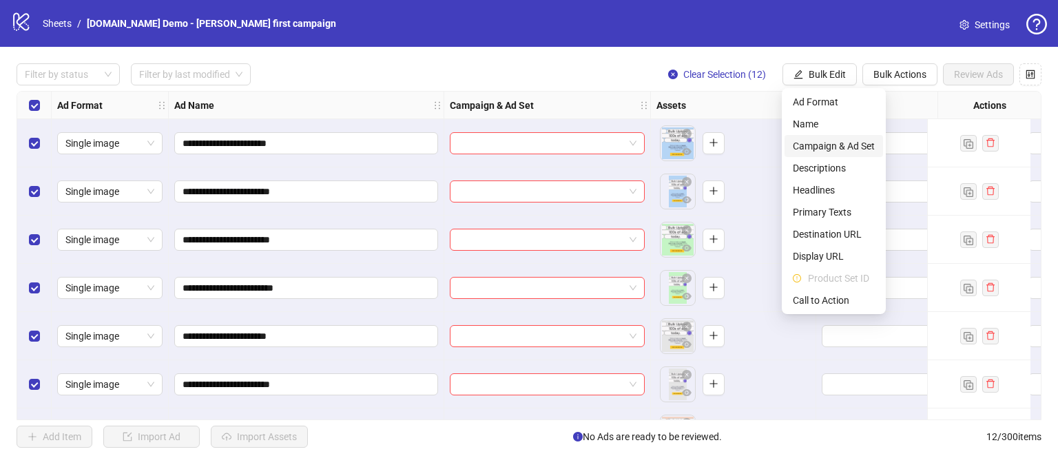
click at [807, 147] on span "Campaign & Ad Set" at bounding box center [834, 145] width 82 height 15
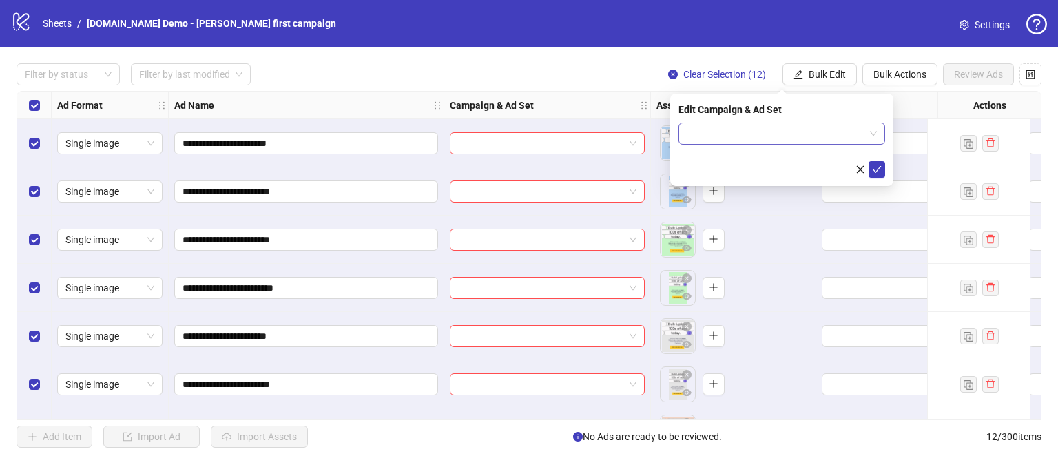
click at [747, 135] on input "search" at bounding box center [776, 133] width 178 height 21
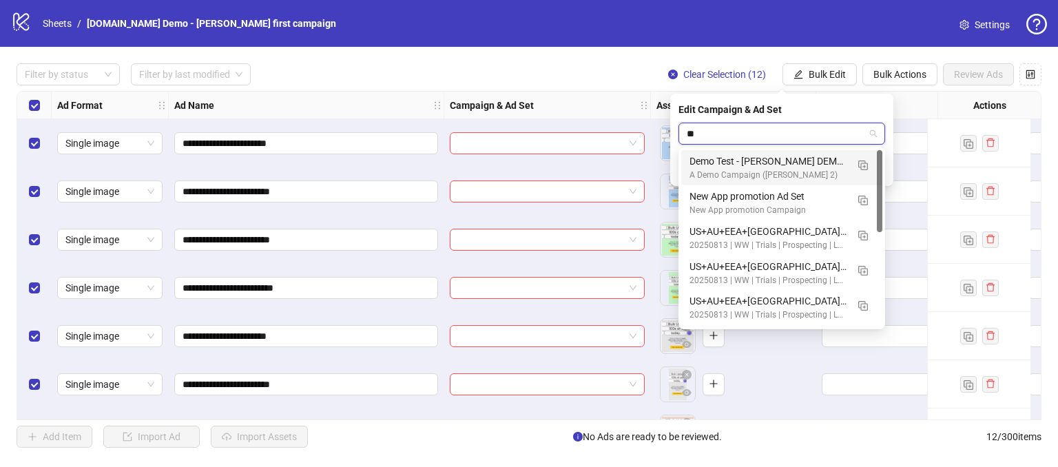
type input "***"
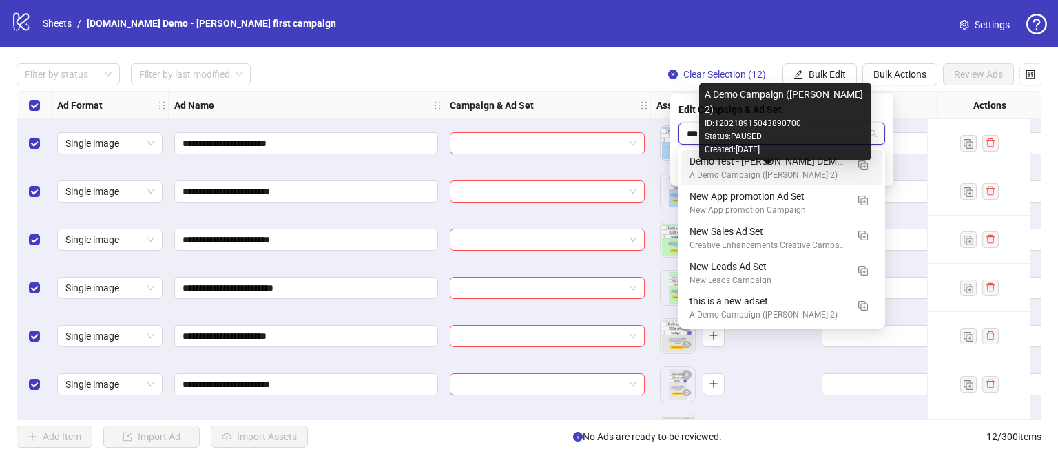
click at [749, 180] on div "A Demo Campaign ([PERSON_NAME] 2)" at bounding box center [767, 175] width 157 height 13
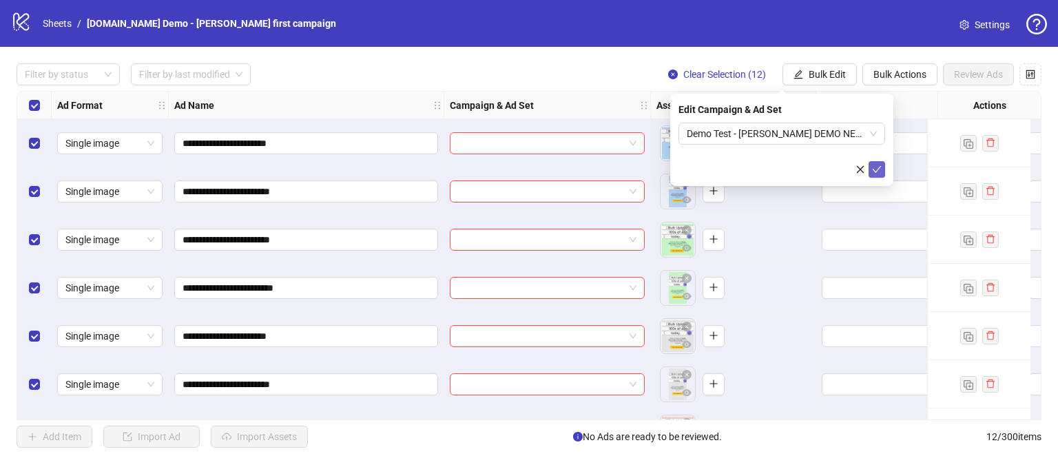
click at [871, 171] on button "submit" at bounding box center [876, 169] width 17 height 17
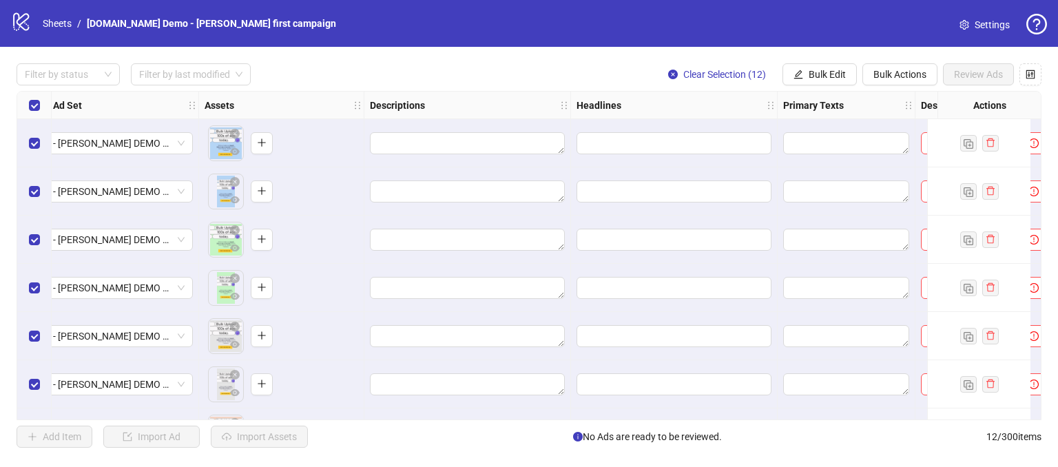
scroll to position [0, 495]
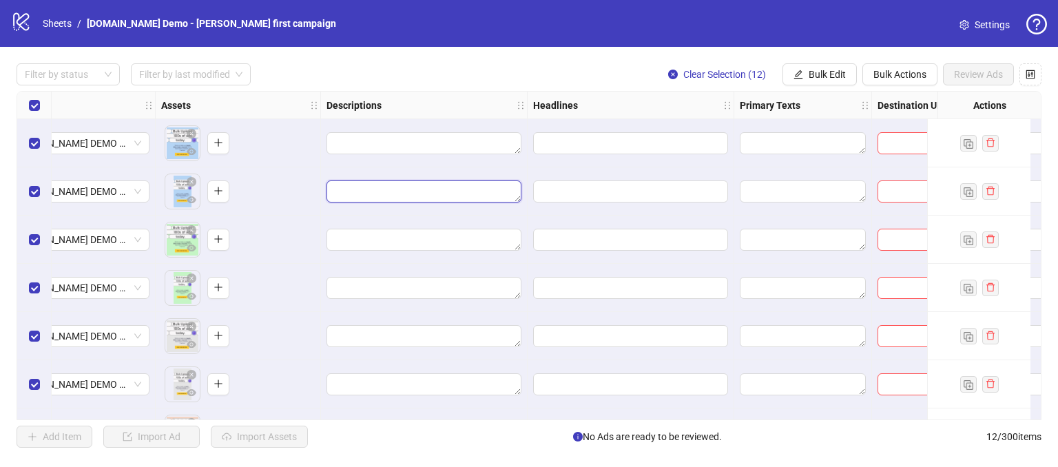
click at [395, 192] on textarea "Edit values" at bounding box center [423, 191] width 195 height 22
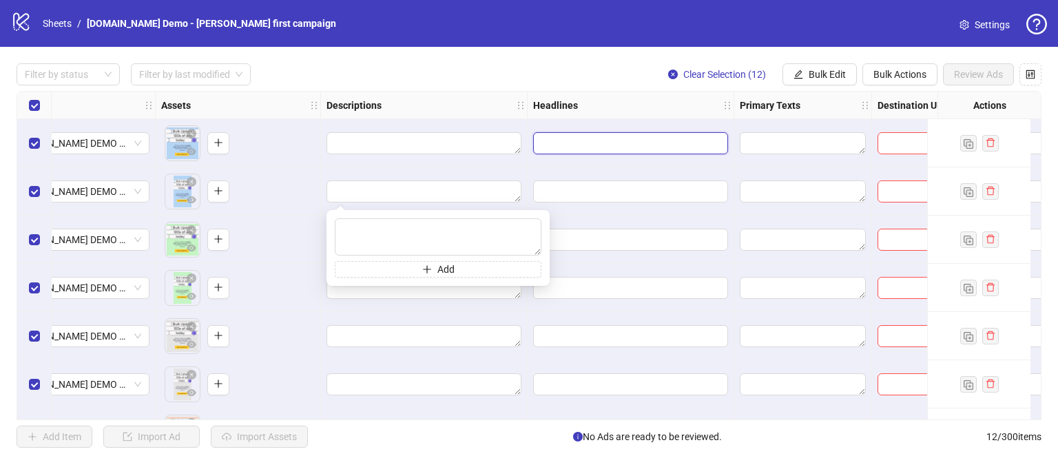
click at [598, 137] on input "Edit values" at bounding box center [629, 143] width 176 height 15
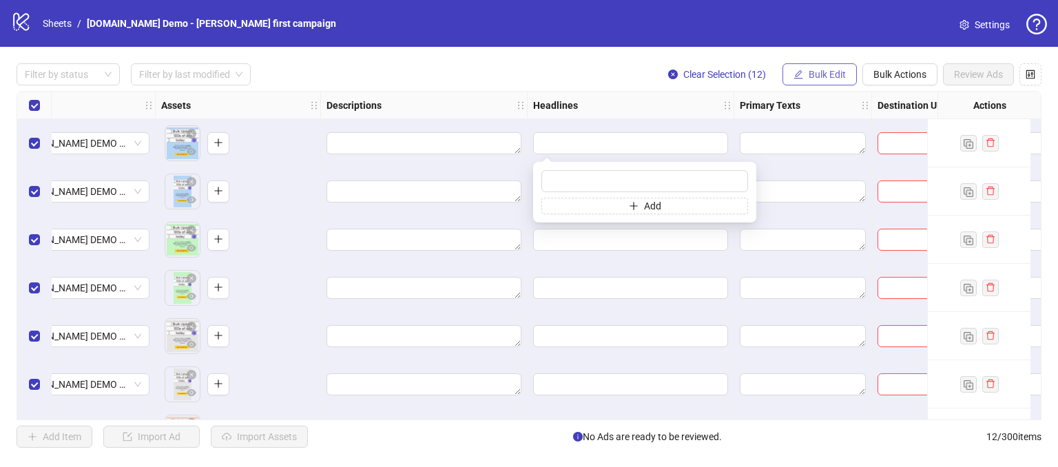
click at [822, 74] on span "Bulk Edit" at bounding box center [827, 74] width 37 height 11
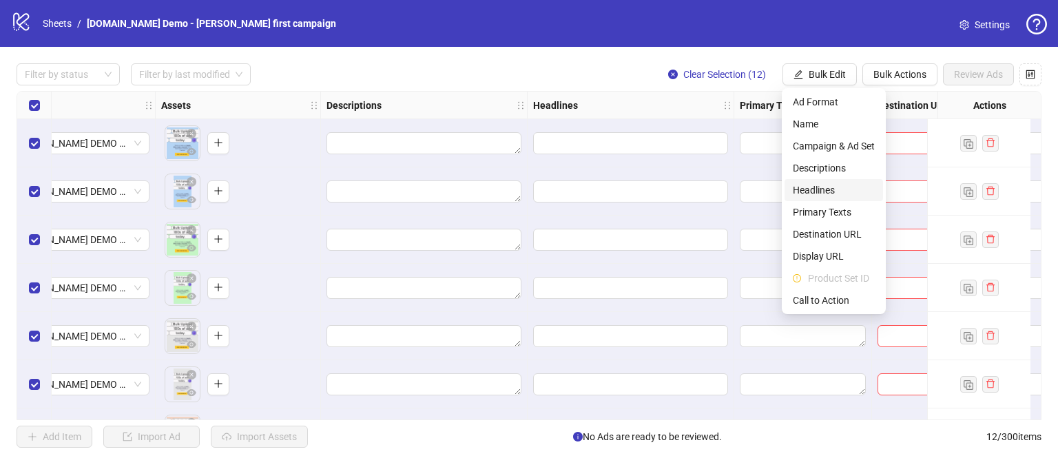
click at [804, 182] on li "Headlines" at bounding box center [833, 190] width 98 height 22
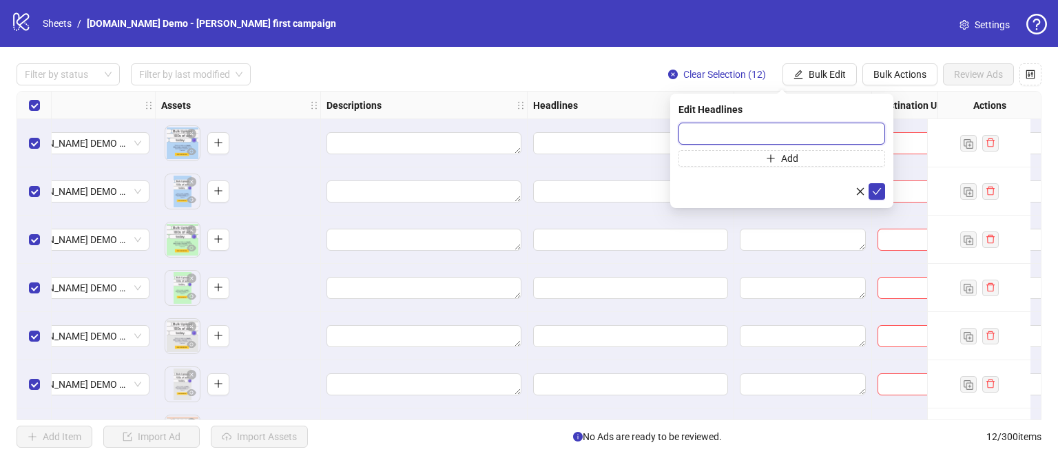
click at [742, 141] on input "text" at bounding box center [781, 134] width 207 height 22
type input "**********"
click at [879, 187] on icon "check" at bounding box center [877, 192] width 10 height 10
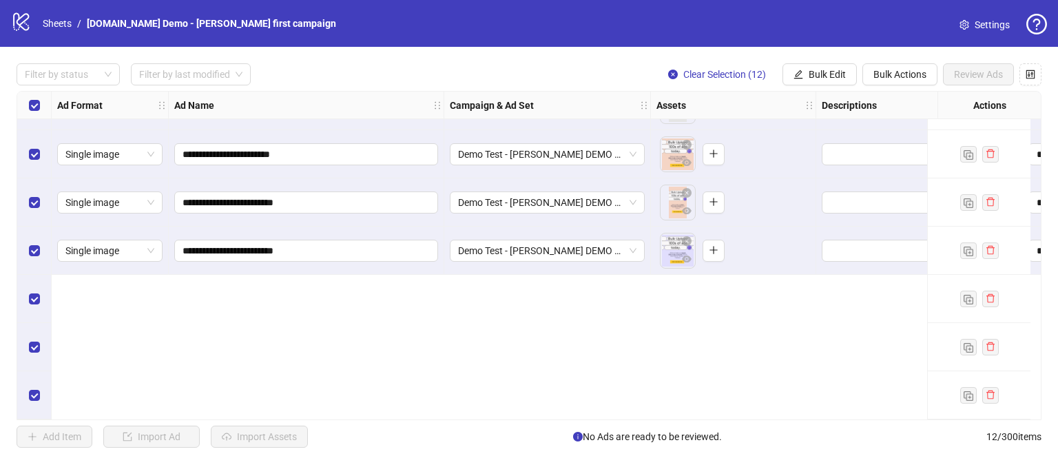
scroll to position [0, 0]
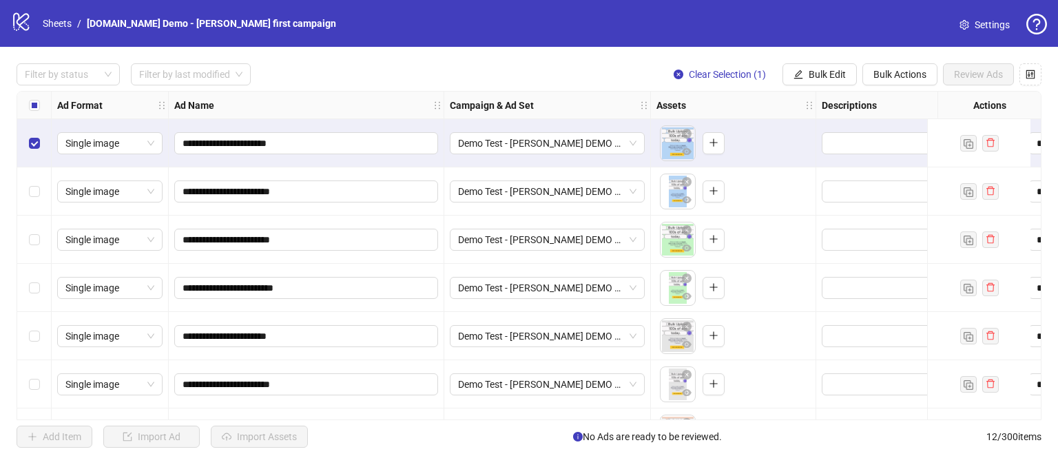
click at [38, 184] on label "Select row 2" at bounding box center [34, 191] width 11 height 15
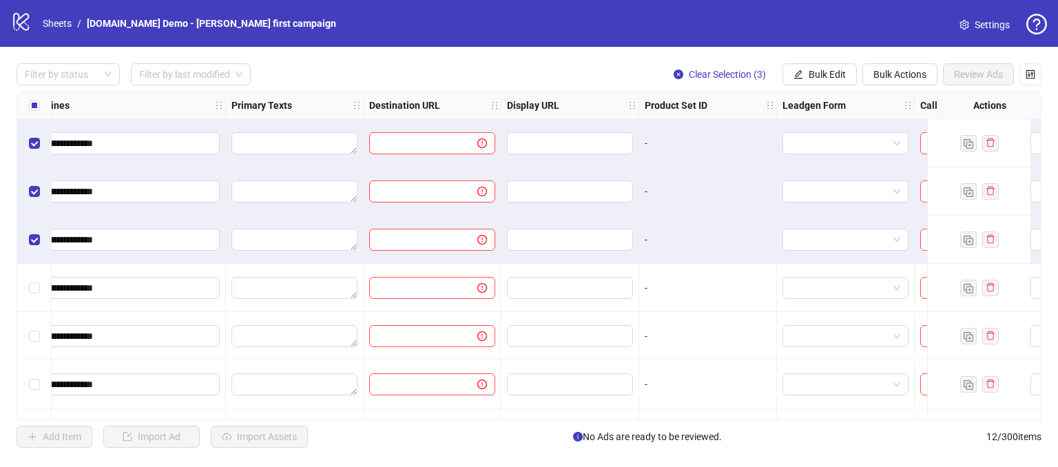
scroll to position [0, 1058]
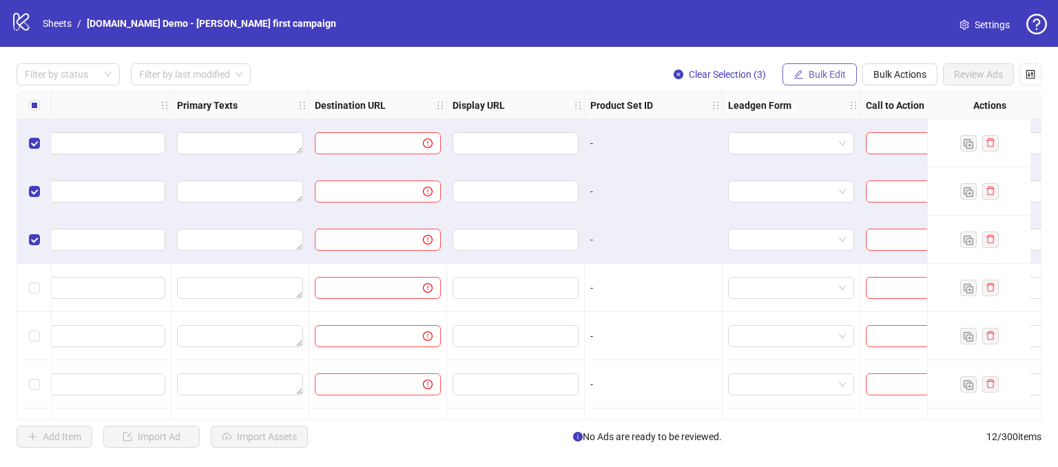
click at [815, 81] on button "Bulk Edit" at bounding box center [819, 74] width 74 height 22
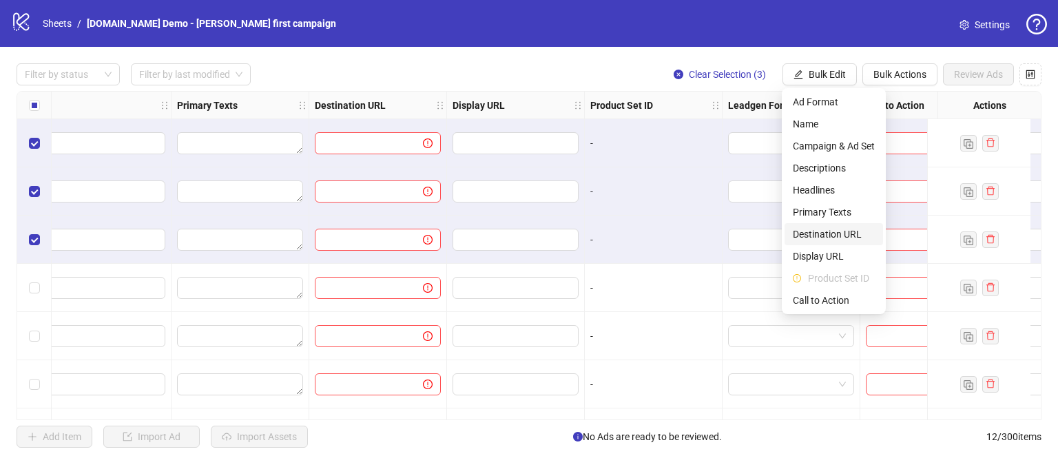
click at [809, 227] on span "Destination URL" at bounding box center [834, 234] width 82 height 15
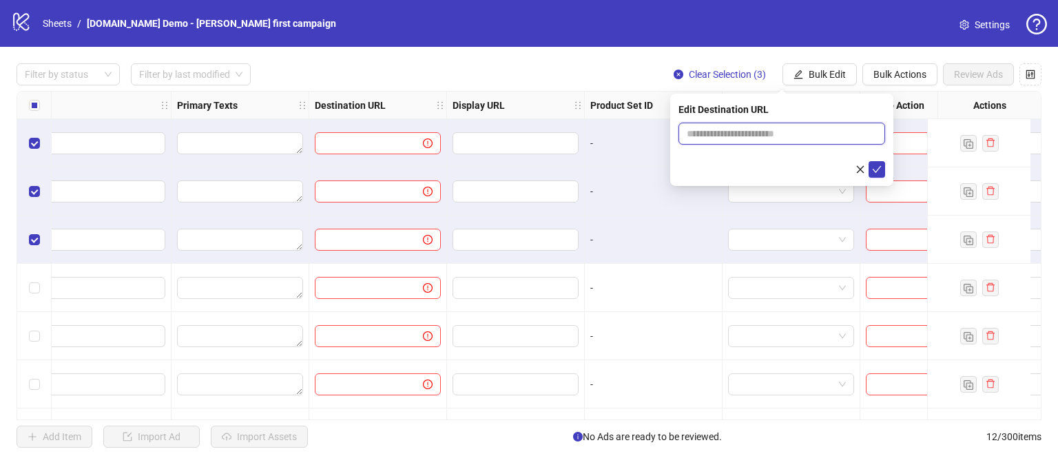
click at [725, 136] on input "text" at bounding box center [776, 133] width 179 height 15
type input "**********"
click at [873, 168] on icon "check" at bounding box center [877, 170] width 10 height 10
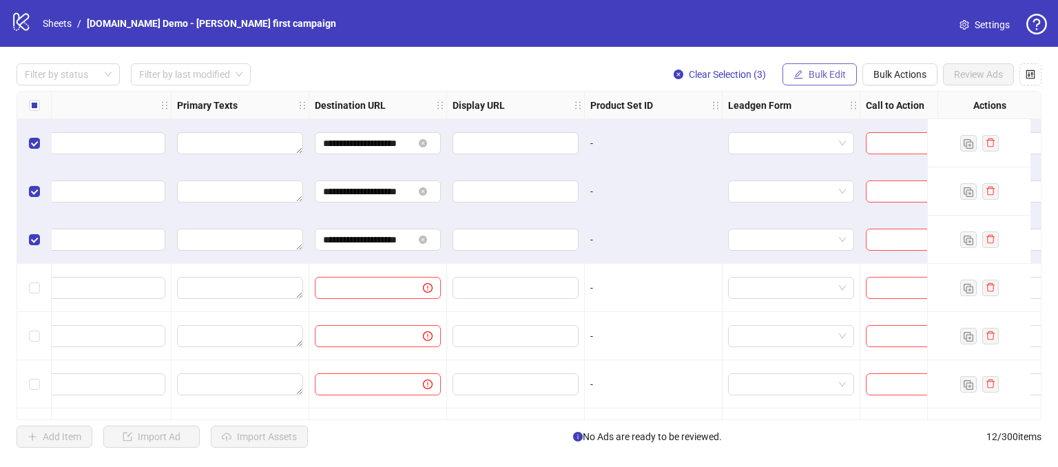
click at [823, 69] on span "Bulk Edit" at bounding box center [827, 74] width 37 height 11
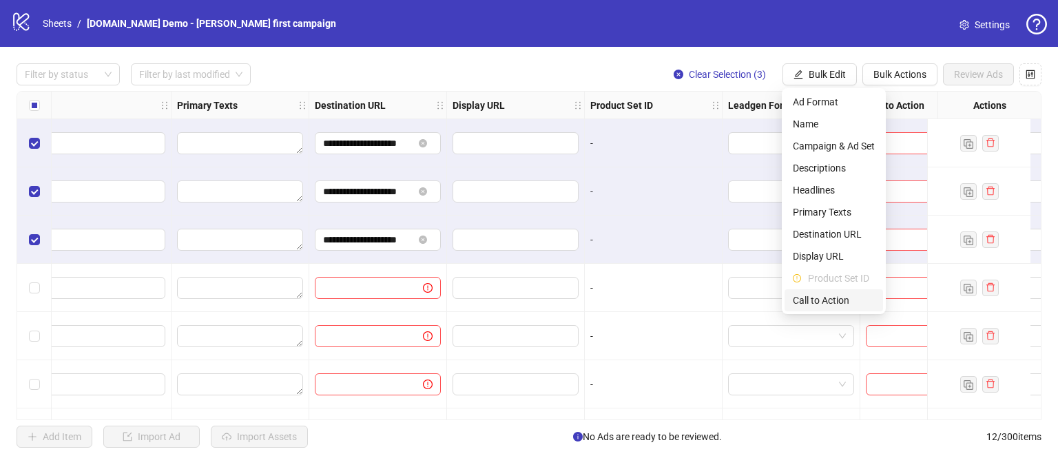
click at [826, 301] on span "Call to Action" at bounding box center [834, 300] width 82 height 15
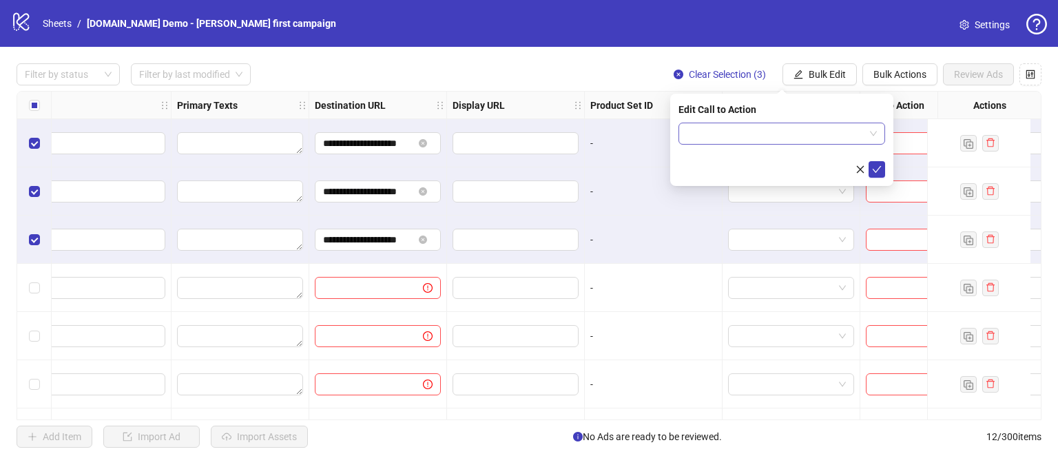
click at [727, 130] on input "search" at bounding box center [776, 133] width 178 height 21
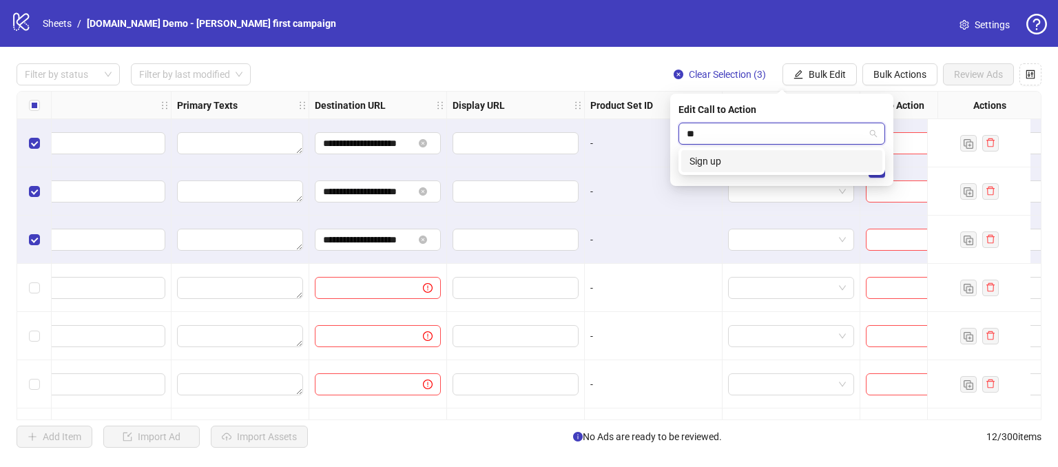
type input "*"
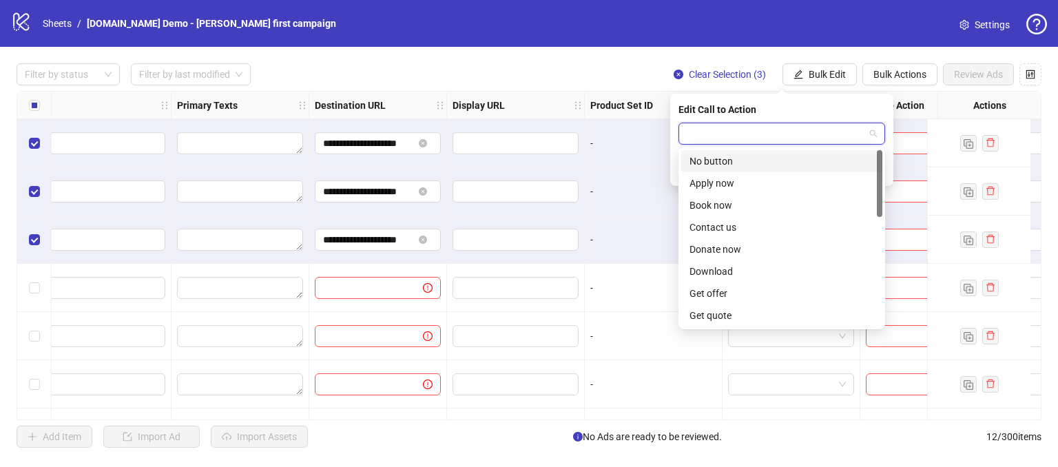
type input "*"
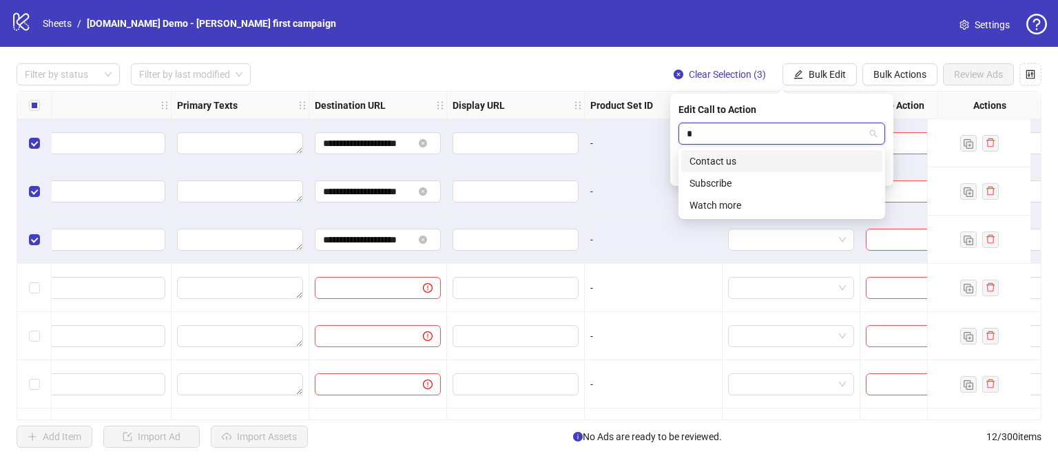
click at [730, 160] on div "Contact us" at bounding box center [781, 161] width 185 height 15
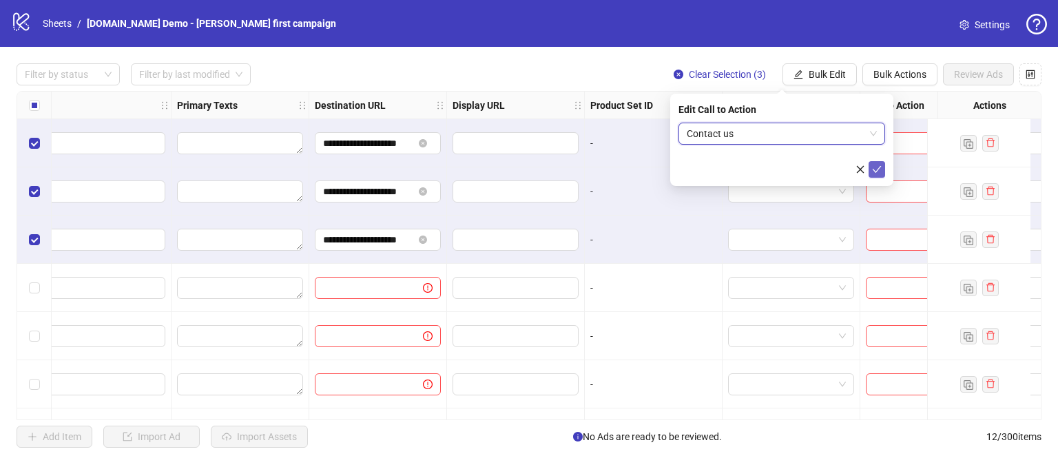
click at [874, 174] on icon "check" at bounding box center [877, 170] width 10 height 10
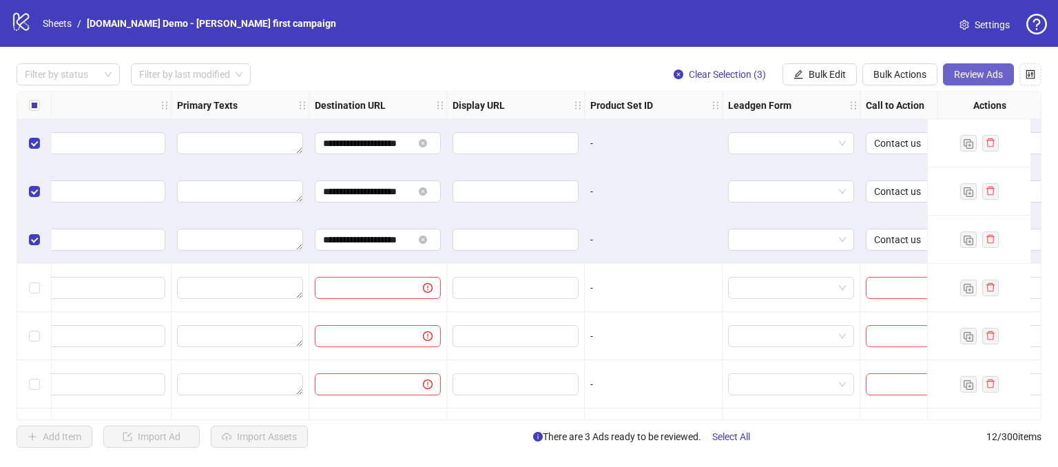
click at [961, 70] on span "Review Ads" at bounding box center [978, 74] width 49 height 11
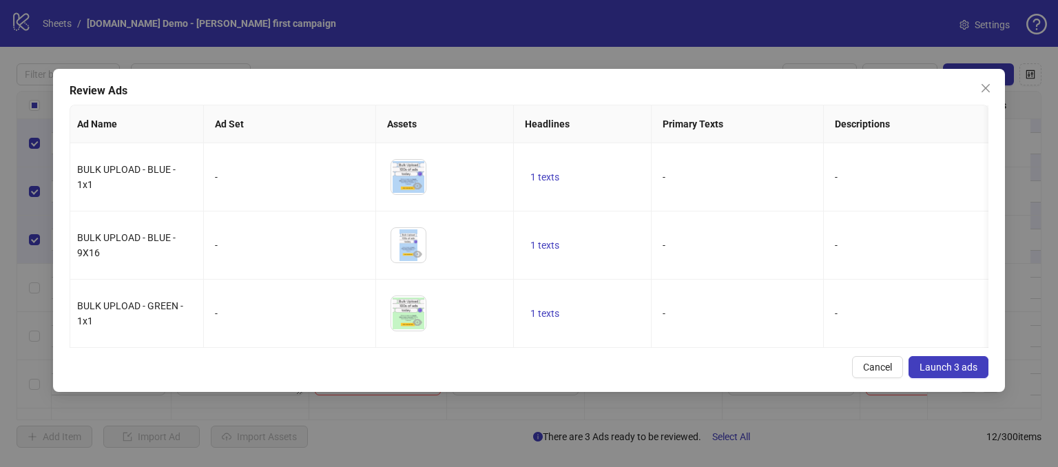
scroll to position [0, 0]
click at [872, 373] on span "Cancel" at bounding box center [877, 367] width 29 height 11
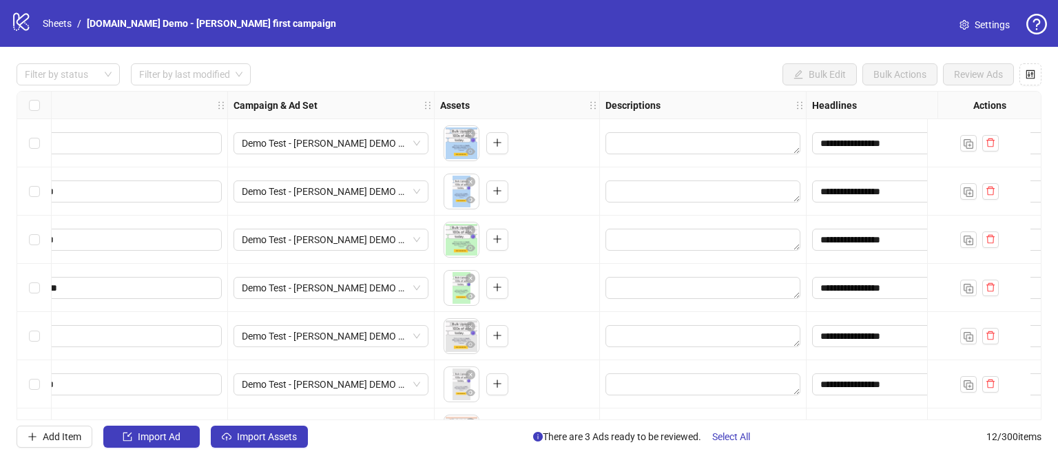
scroll to position [0, 25]
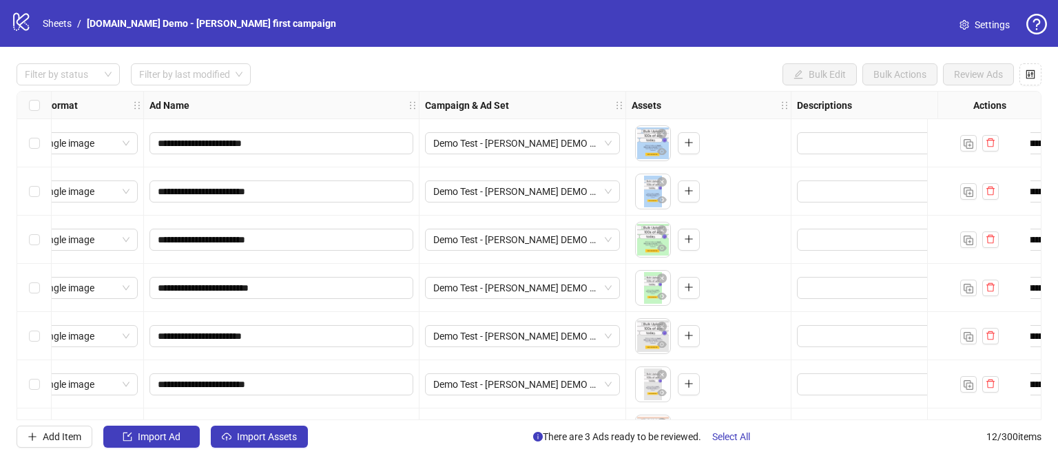
click at [31, 152] on div "Select row 1" at bounding box center [34, 143] width 34 height 48
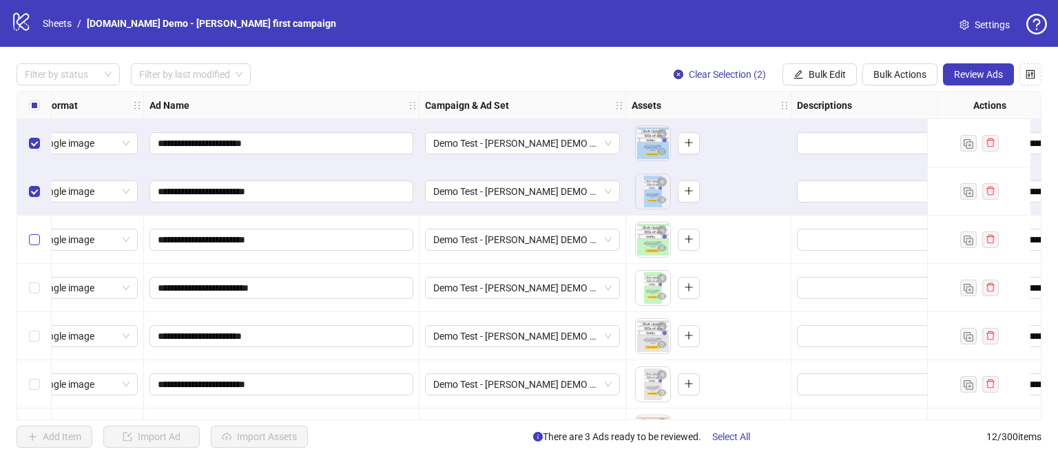
click at [30, 232] on label "Select row 3" at bounding box center [34, 239] width 11 height 15
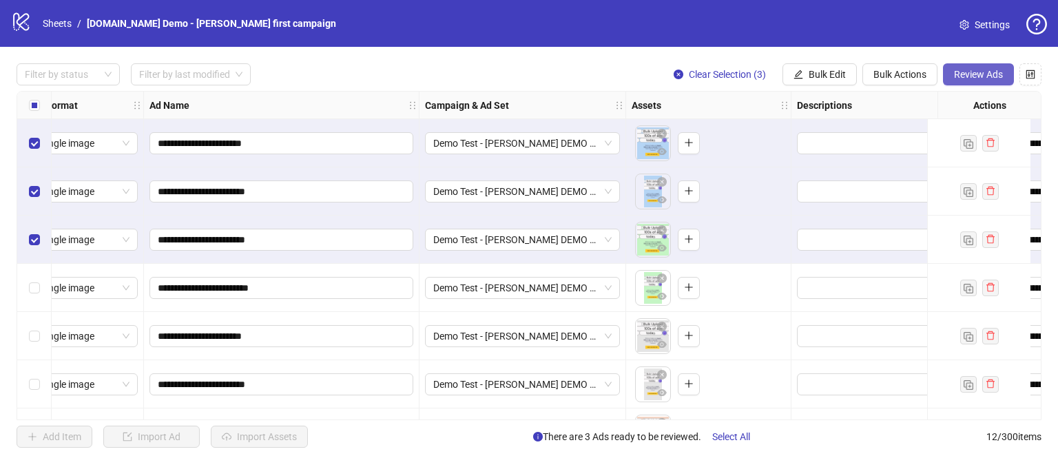
click at [973, 66] on button "Review Ads" at bounding box center [978, 74] width 71 height 22
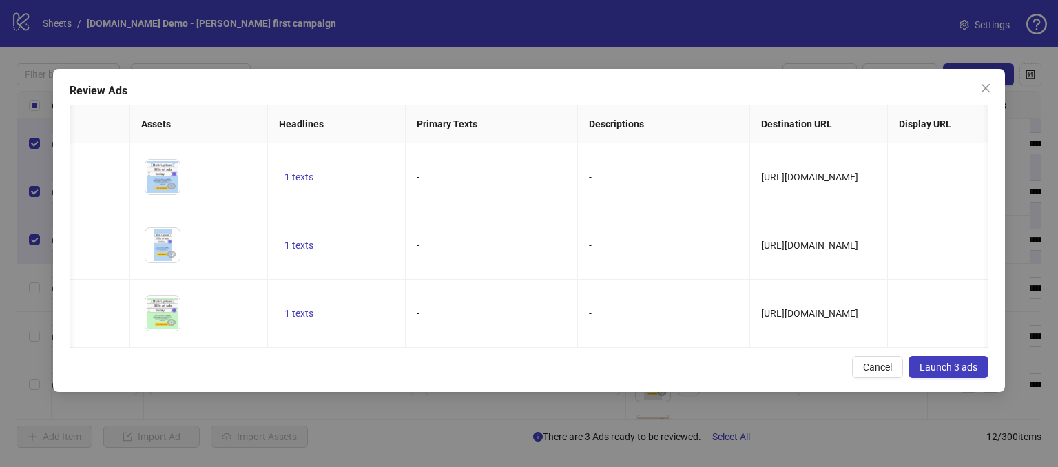
scroll to position [0, 339]
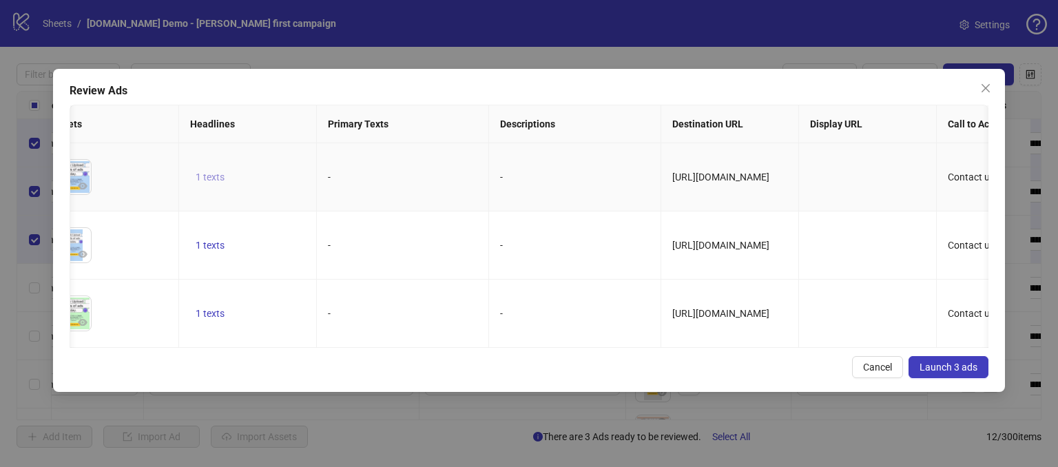
click at [214, 176] on span "1 texts" at bounding box center [210, 176] width 29 height 11
drag, startPoint x: 497, startPoint y: 225, endPoint x: 486, endPoint y: 211, distance: 17.6
click at [496, 225] on td "-" at bounding box center [575, 245] width 172 height 68
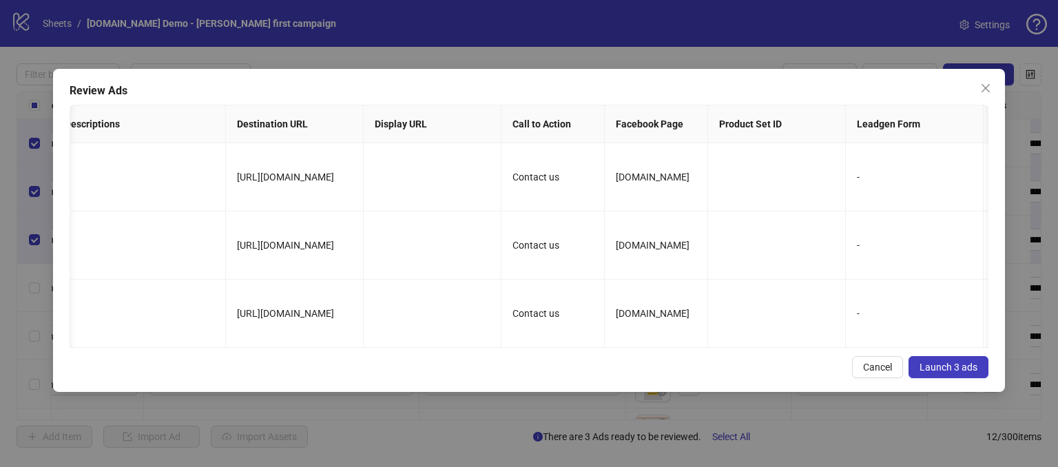
scroll to position [0, 818]
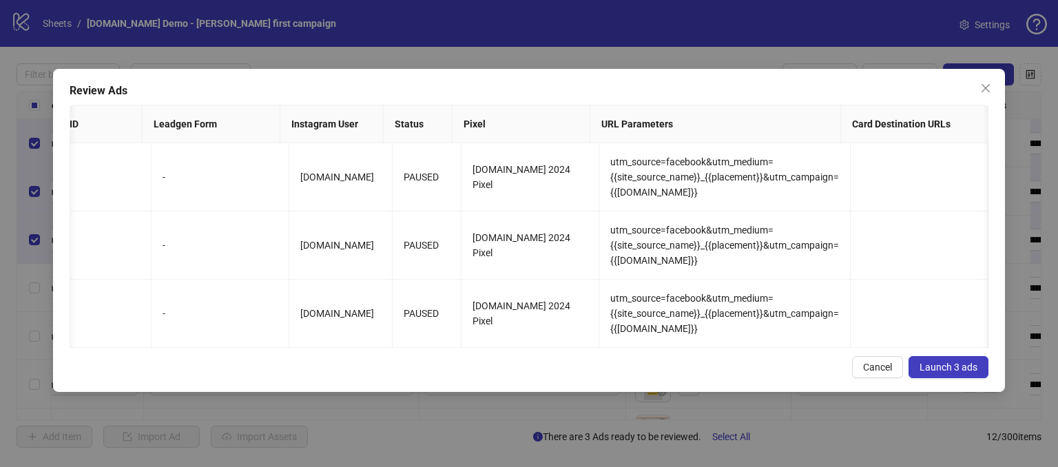
click at [931, 373] on span "Launch 3 ads" at bounding box center [948, 367] width 58 height 11
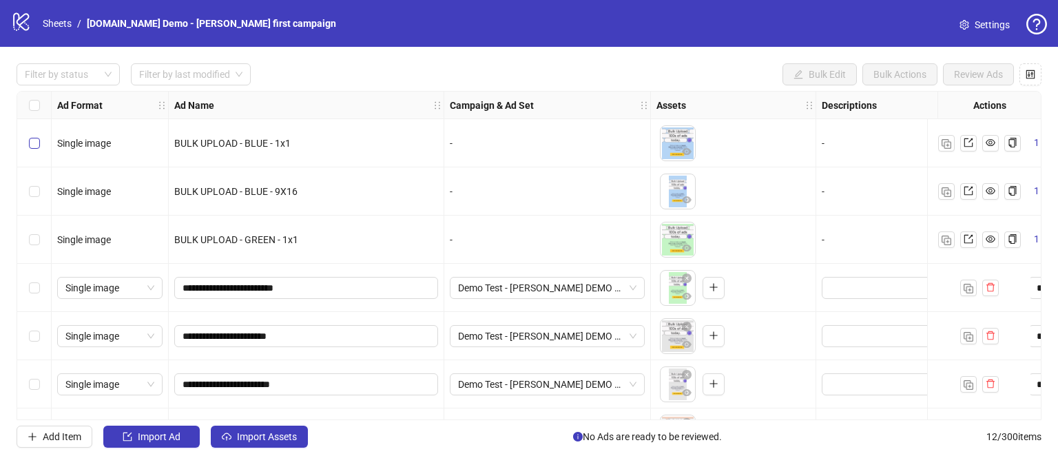
click at [36, 149] on label "Select row 1" at bounding box center [34, 143] width 11 height 15
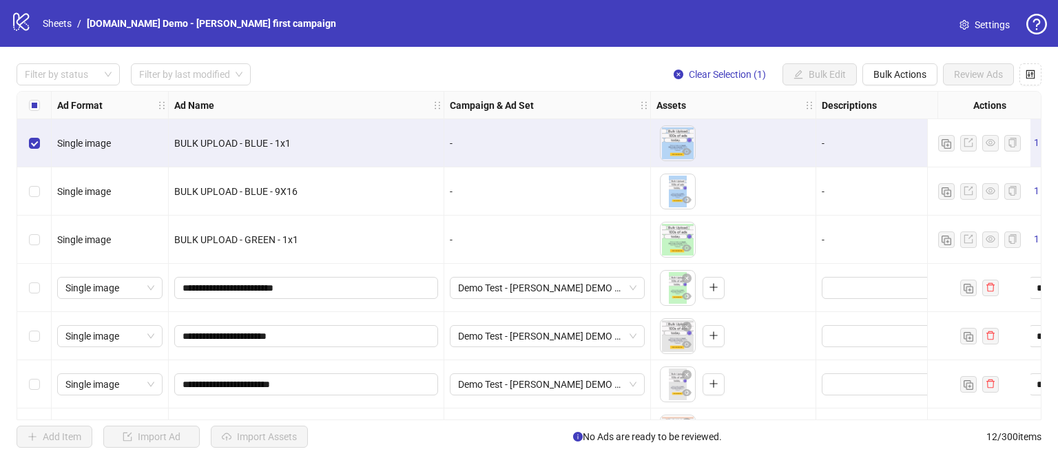
click at [36, 176] on div "Select row 2" at bounding box center [34, 191] width 34 height 48
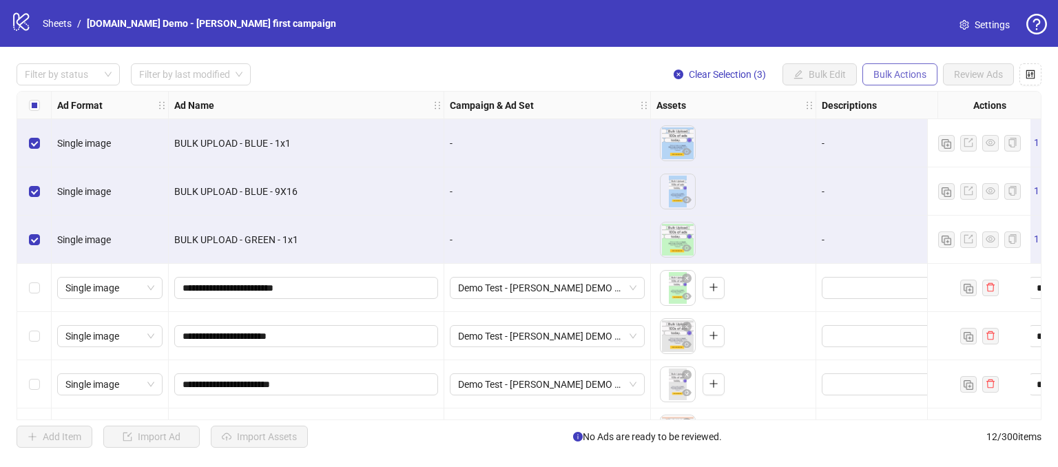
click at [896, 69] on span "Bulk Actions" at bounding box center [899, 74] width 53 height 11
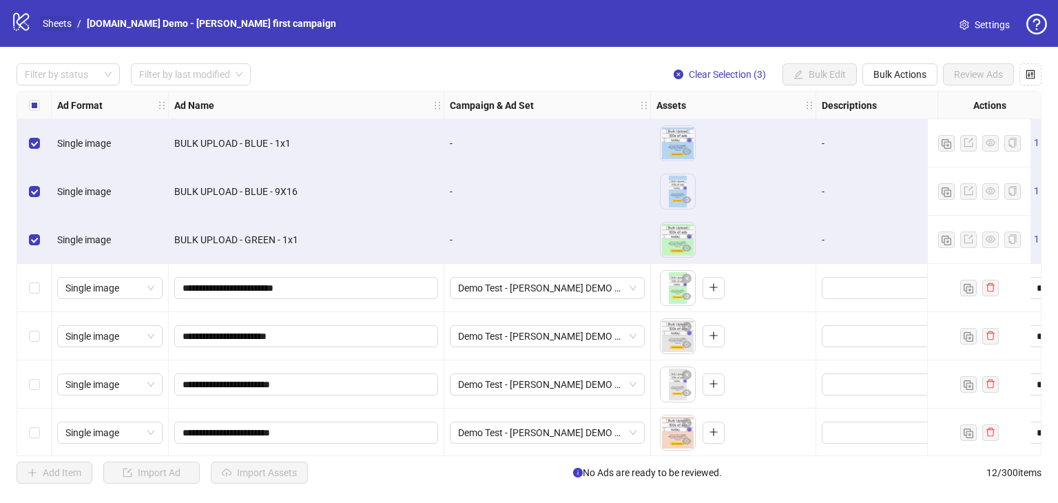
click at [62, 20] on link "Sheets" at bounding box center [57, 23] width 34 height 15
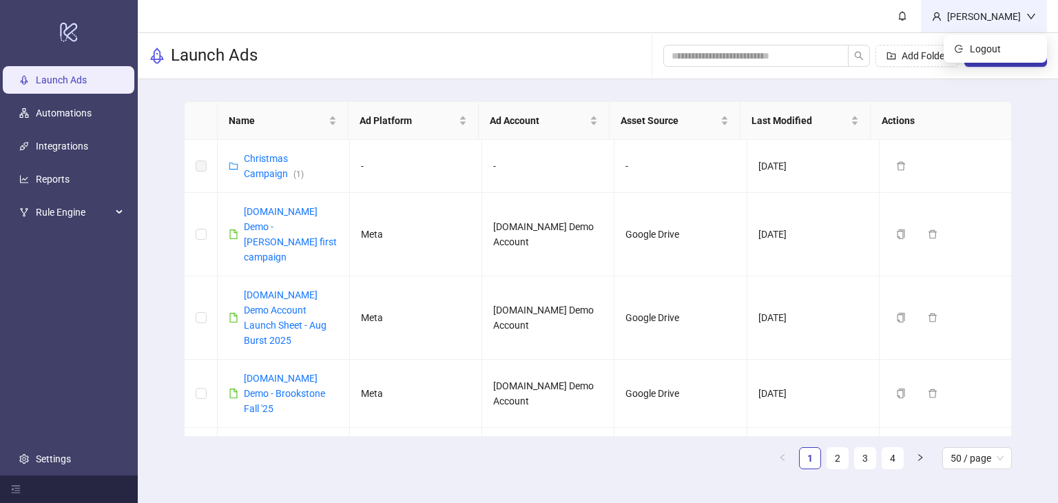
click at [1001, 12] on div "[PERSON_NAME]" at bounding box center [983, 16] width 85 height 15
click at [977, 16] on div "[PERSON_NAME]" at bounding box center [983, 16] width 85 height 15
click at [982, 50] on span "Logout" at bounding box center [1003, 48] width 66 height 15
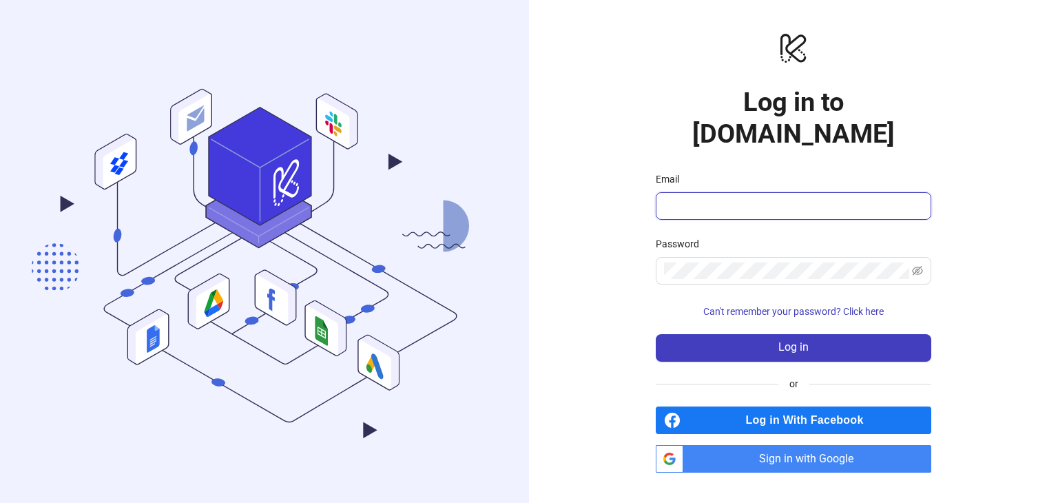
click at [691, 192] on span at bounding box center [793, 206] width 275 height 28
click at [560, 282] on div "logo/logo-mobile Log in to Kitchn.io Email Password Can't remember your passwor…" at bounding box center [793, 251] width 529 height 503
click at [796, 445] on span "Sign in with Google" at bounding box center [810, 459] width 242 height 28
click at [777, 445] on span "Sign in with Google" at bounding box center [810, 459] width 242 height 28
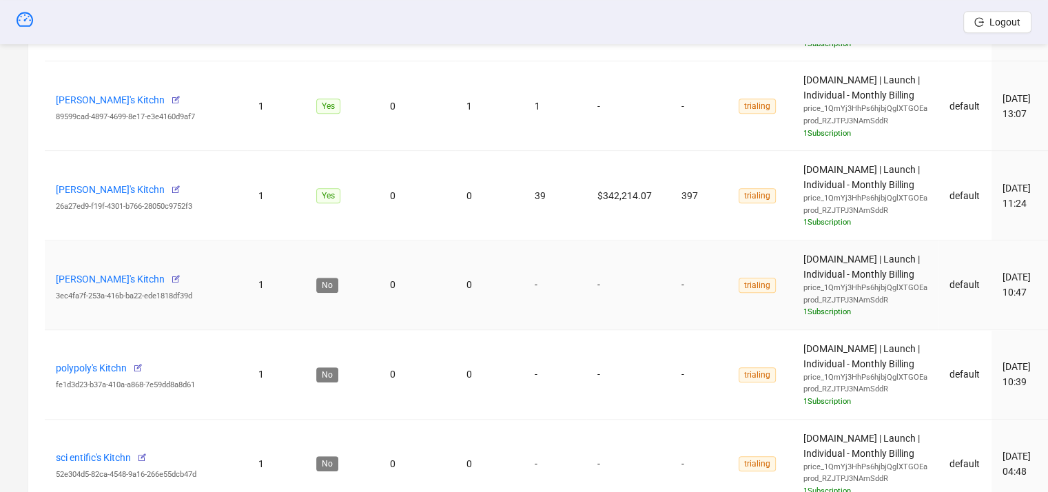
scroll to position [413, 0]
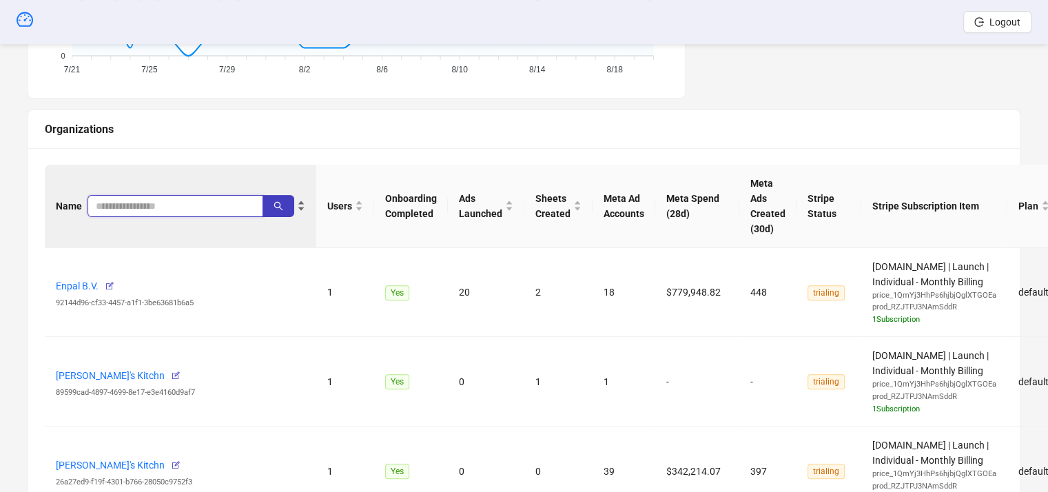
click at [113, 207] on input "search" at bounding box center [170, 205] width 148 height 15
paste input "**********"
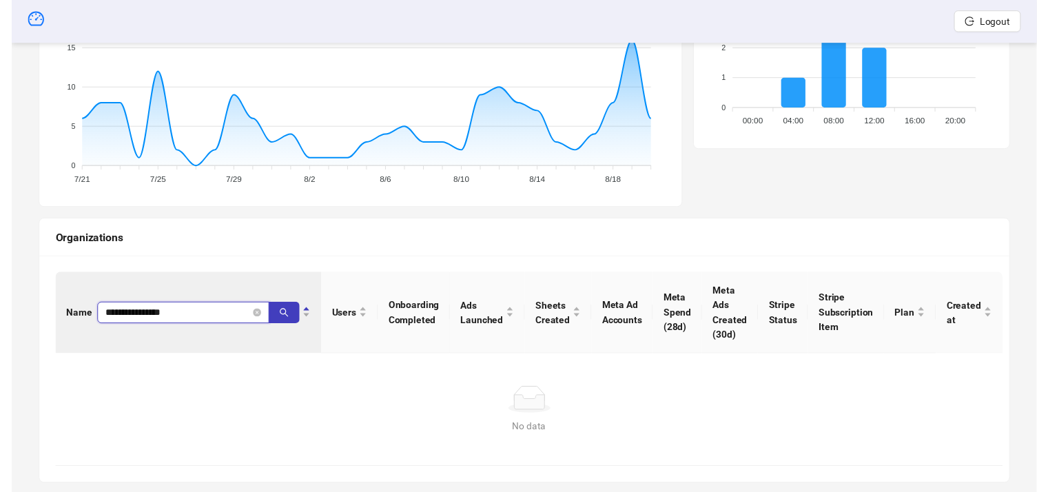
scroll to position [322, 0]
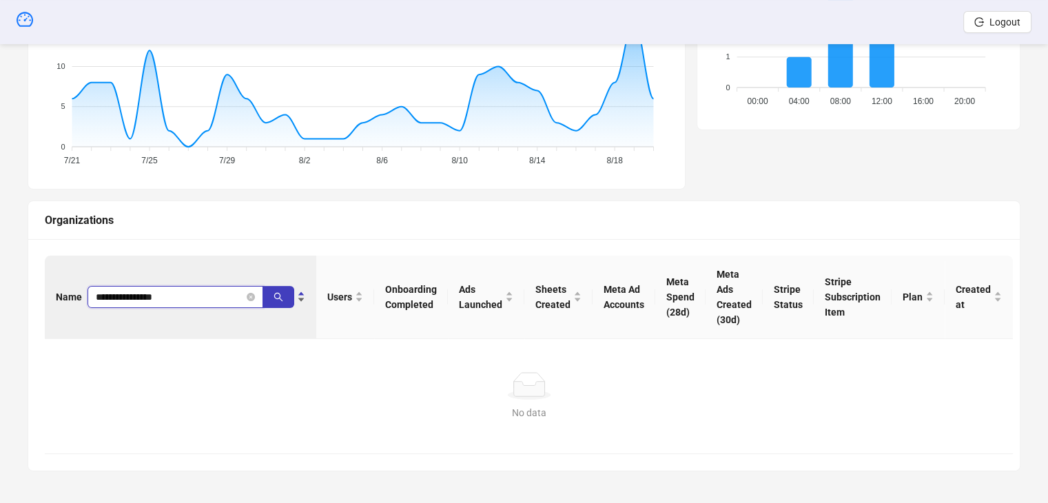
click at [126, 293] on input "**********" at bounding box center [170, 296] width 148 height 15
click at [170, 295] on input "**********" at bounding box center [170, 296] width 148 height 15
click at [170, 295] on input "*******" at bounding box center [170, 296] width 148 height 15
click at [170, 295] on input "******" at bounding box center [170, 296] width 148 height 15
click at [169, 295] on input "*******" at bounding box center [170, 296] width 148 height 15
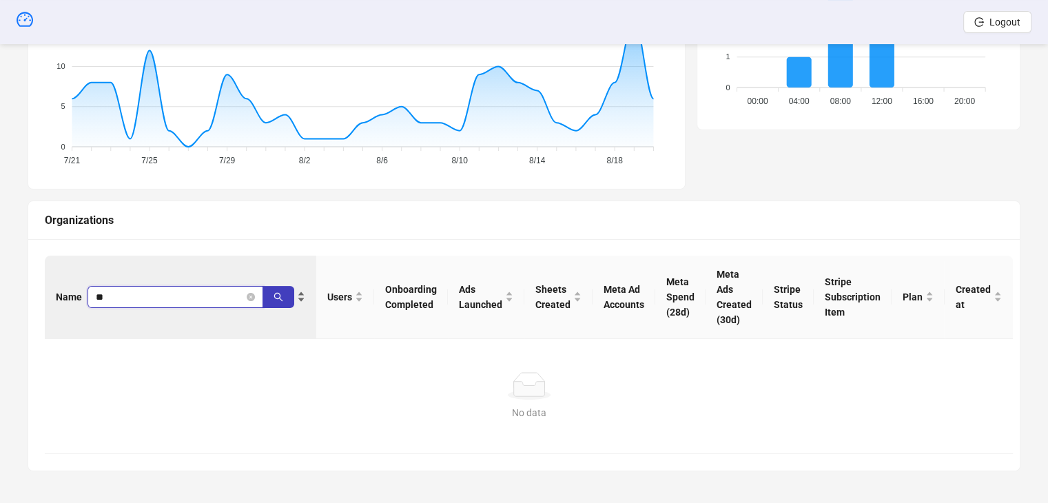
type input "*"
paste input "**********"
click at [198, 295] on input "**********" at bounding box center [170, 296] width 148 height 15
click at [119, 293] on input "**********" at bounding box center [170, 296] width 148 height 15
click at [122, 295] on input "**********" at bounding box center [170, 296] width 148 height 15
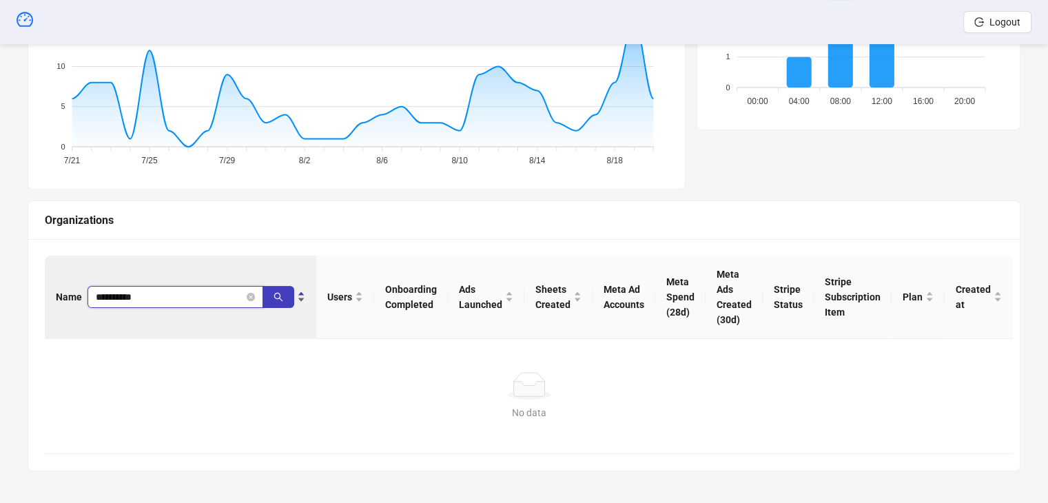
click at [163, 293] on input "**********" at bounding box center [170, 296] width 148 height 15
type input "*"
click at [165, 293] on input "*****" at bounding box center [170, 296] width 148 height 15
type input "*****"
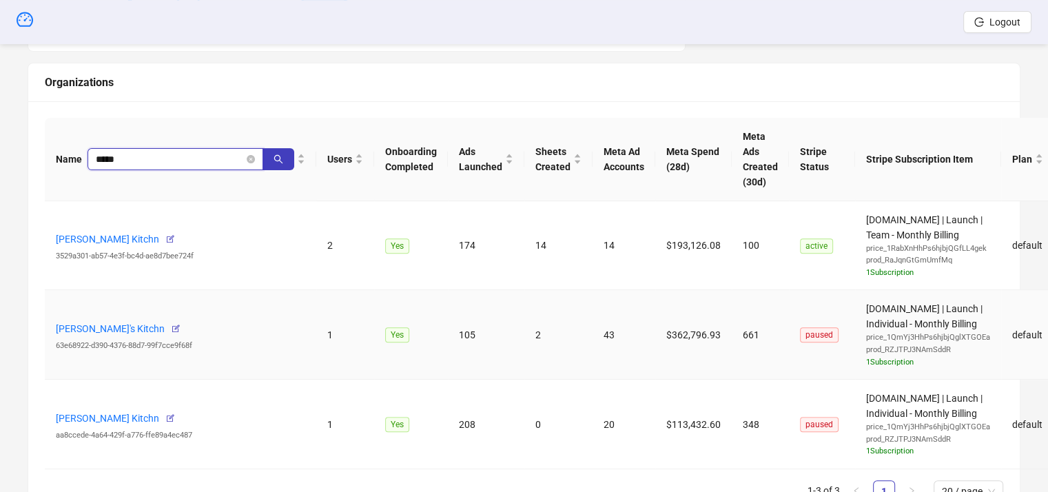
scroll to position [530, 0]
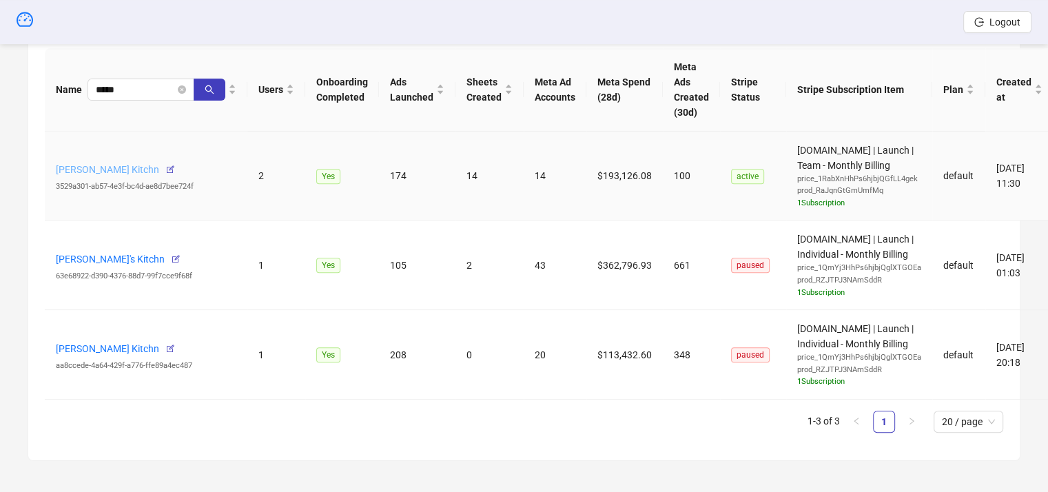
click at [106, 165] on link "Harry McDonough's Kitchn" at bounding box center [107, 169] width 103 height 11
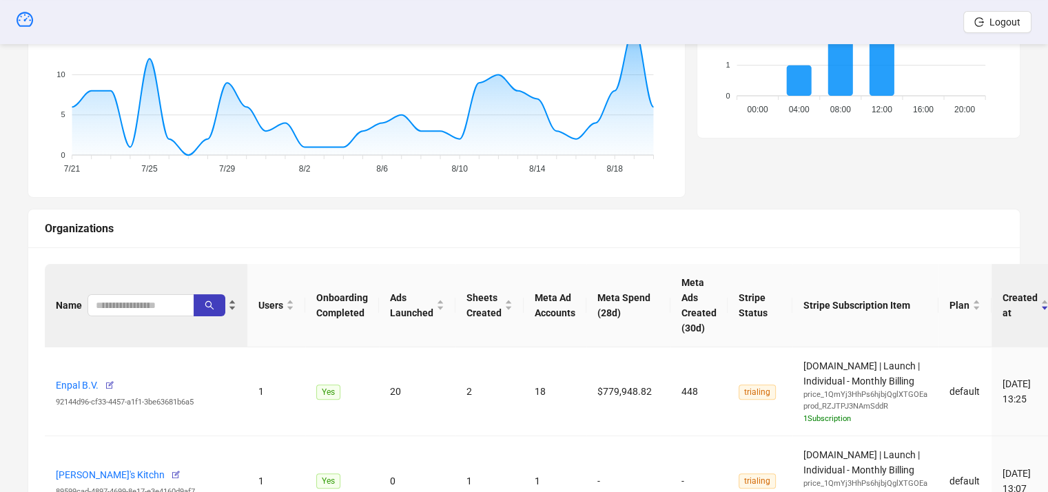
scroll to position [275, 0]
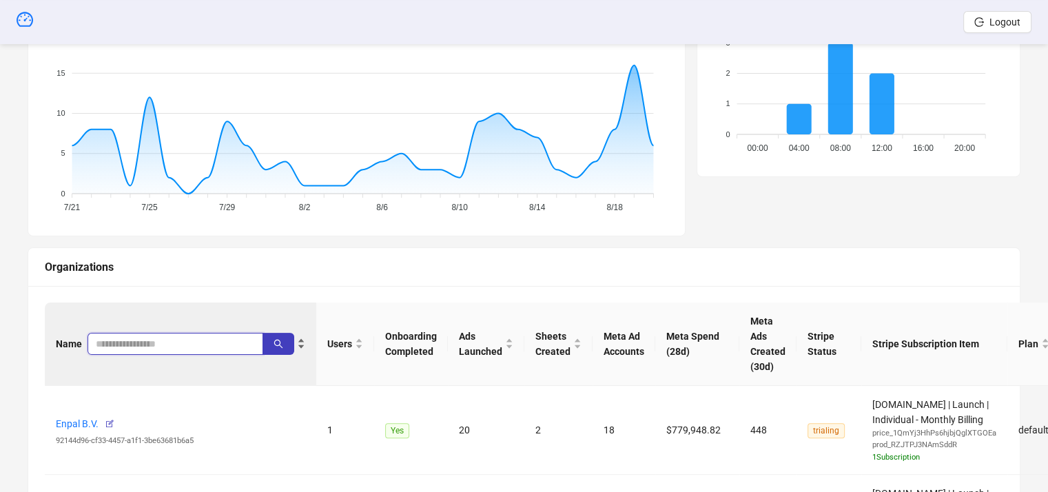
click at [143, 337] on input "search" at bounding box center [170, 343] width 148 height 15
type input "*****"
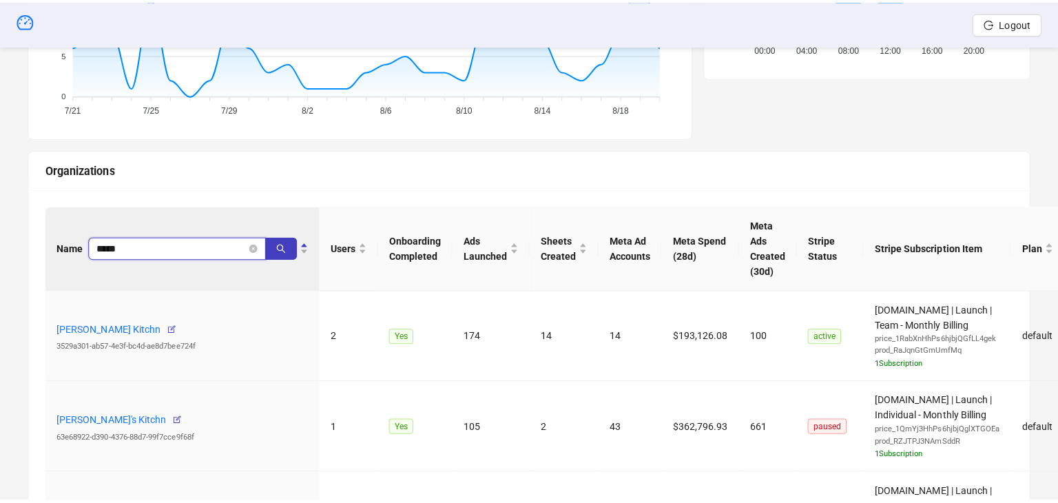
scroll to position [413, 0]
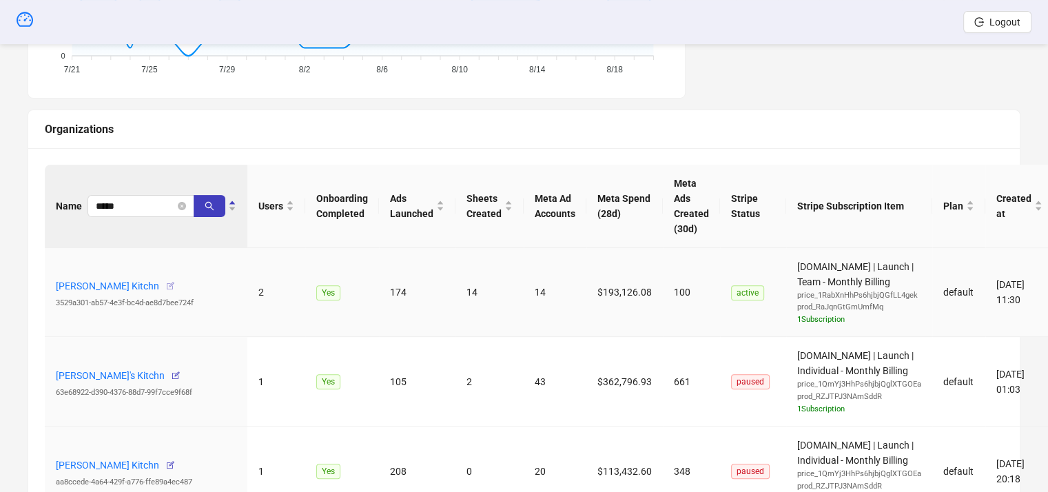
click at [175, 288] on icon "button" at bounding box center [170, 286] width 10 height 10
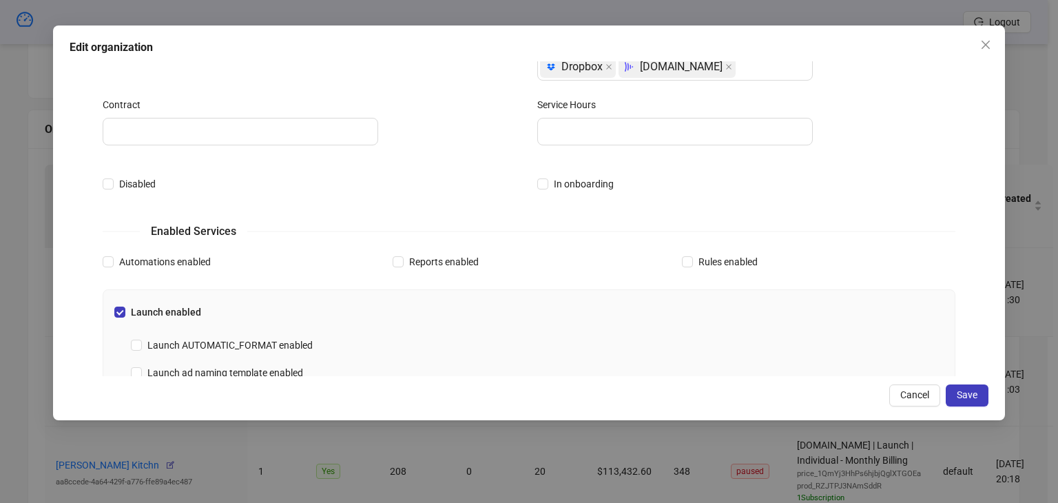
scroll to position [0, 0]
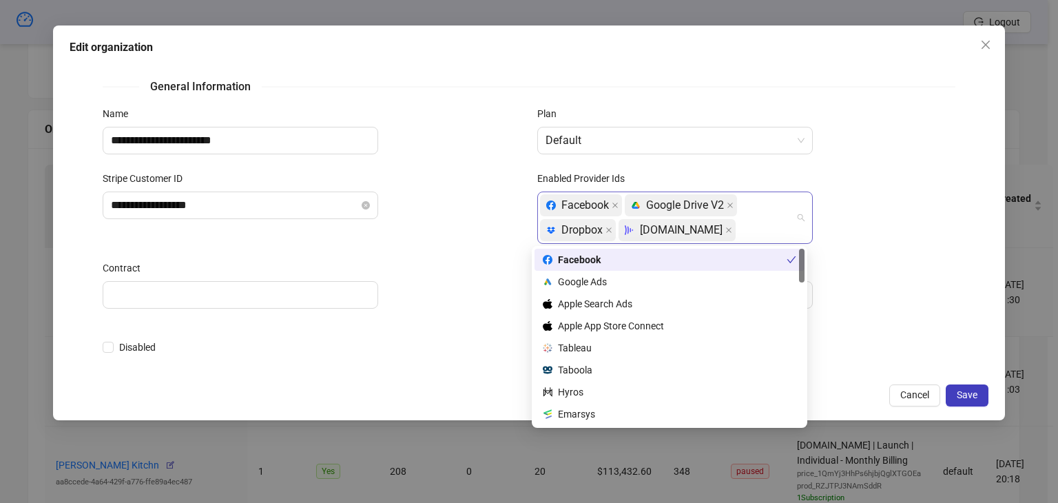
click at [721, 236] on div "Facebook platform/google_drive Google Drive V2 platform/dropbox Dropbox Frame.io" at bounding box center [668, 218] width 256 height 50
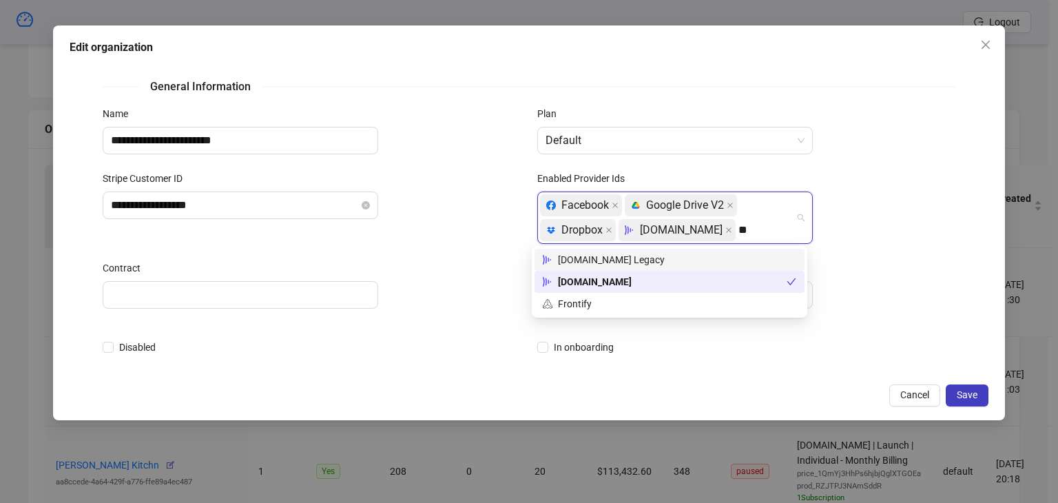
type input "*"
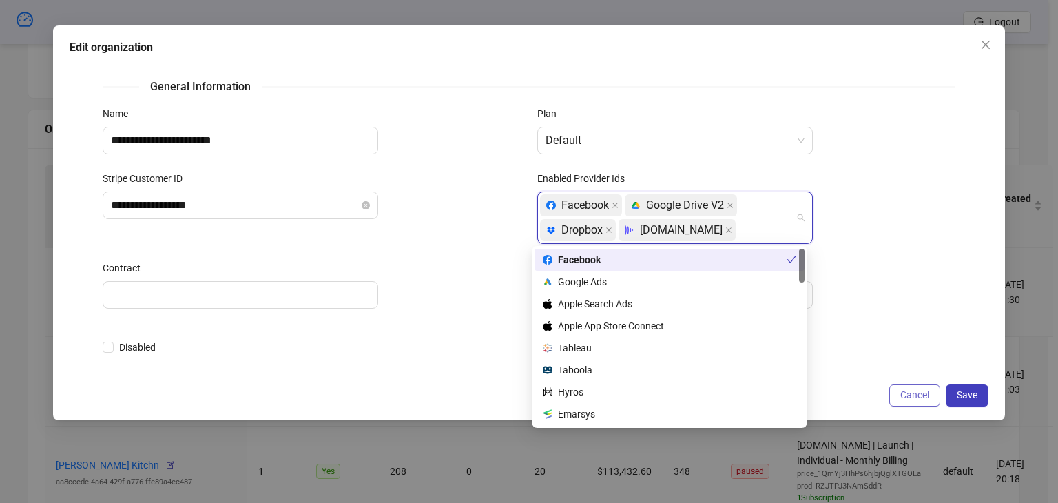
click at [911, 395] on span "Cancel" at bounding box center [914, 394] width 29 height 11
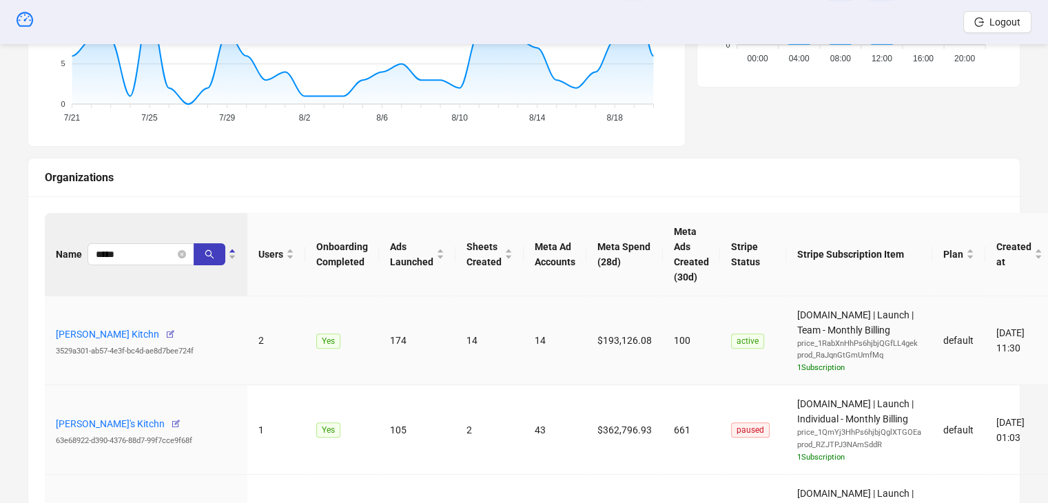
scroll to position [413, 0]
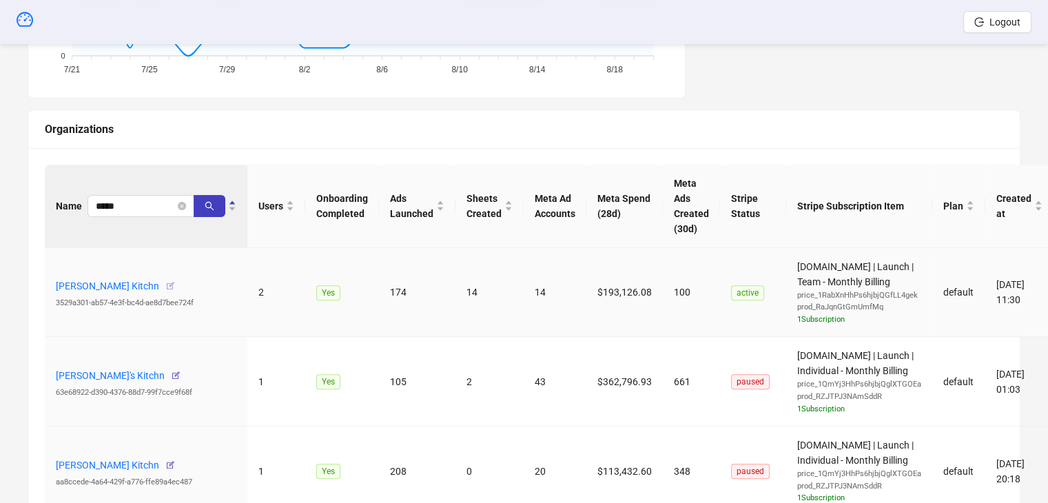
click at [175, 281] on icon "button" at bounding box center [170, 286] width 10 height 10
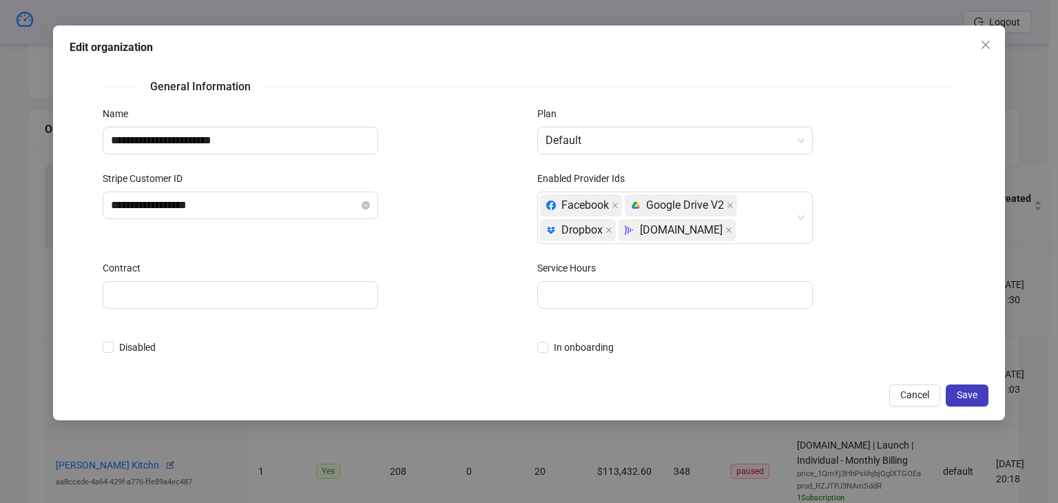
click at [24, 218] on div "**********" at bounding box center [529, 251] width 1058 height 503
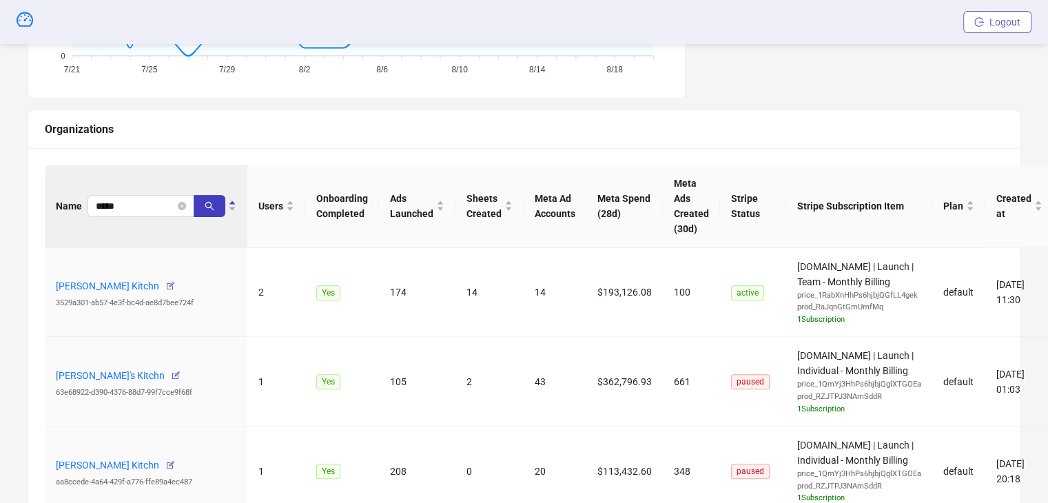
click at [994, 17] on span "Logout" at bounding box center [1004, 22] width 31 height 11
